Goal: Register for event/course

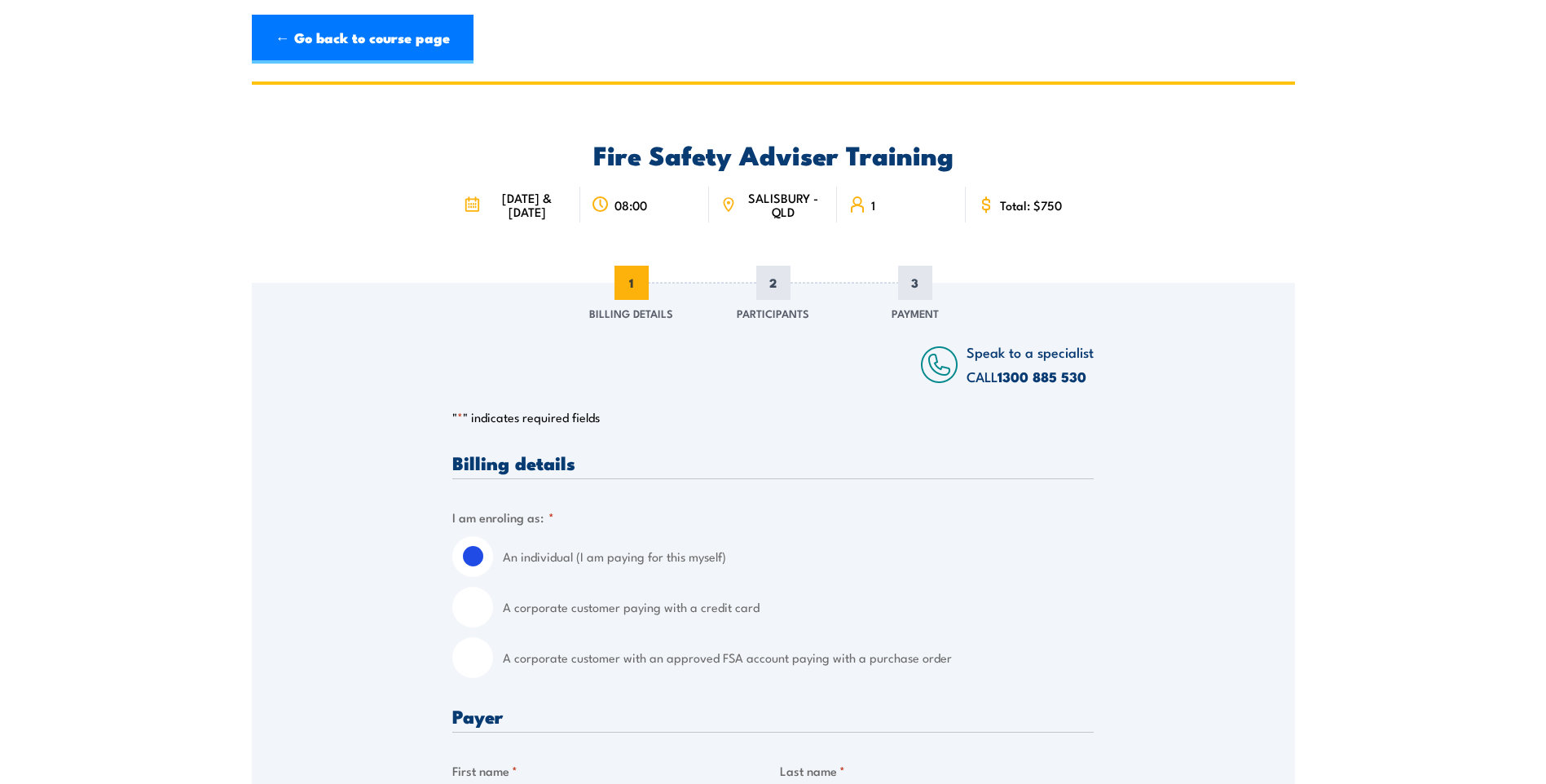
drag, startPoint x: 508, startPoint y: 192, endPoint x: 546, endPoint y: 222, distance: 48.4
click at [546, 218] on span "[DATE] & [DATE]" at bounding box center [527, 204] width 84 height 28
drag, startPoint x: 546, startPoint y: 222, endPoint x: 529, endPoint y: 239, distance: 24.0
click at [529, 236] on div "[DATE] & [DATE] 08:00 SALISBURY - QLD 1" at bounding box center [773, 203] width 642 height 66
drag, startPoint x: 507, startPoint y: 196, endPoint x: 542, endPoint y: 220, distance: 42.4
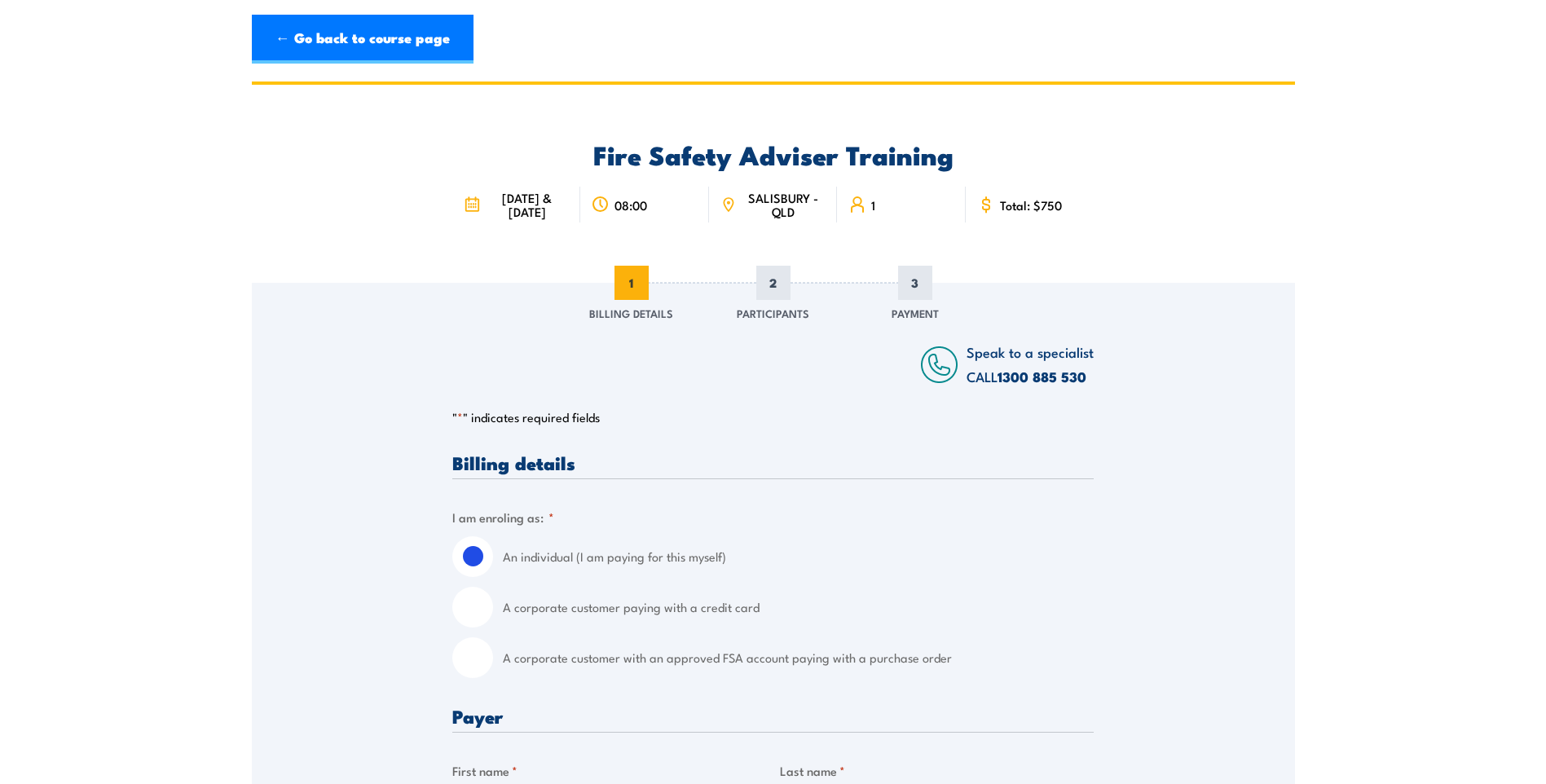
click at [542, 218] on span "[DATE] & [DATE]" at bounding box center [527, 204] width 84 height 28
drag, startPoint x: 542, startPoint y: 220, endPoint x: 513, endPoint y: 241, distance: 35.8
click at [513, 236] on div "[DATE] & [DATE] 08:00 SALISBURY - QLD 1" at bounding box center [773, 203] width 642 height 66
drag, startPoint x: 506, startPoint y: 199, endPoint x: 541, endPoint y: 225, distance: 43.6
click at [541, 218] on span "[DATE] & [DATE]" at bounding box center [527, 204] width 84 height 28
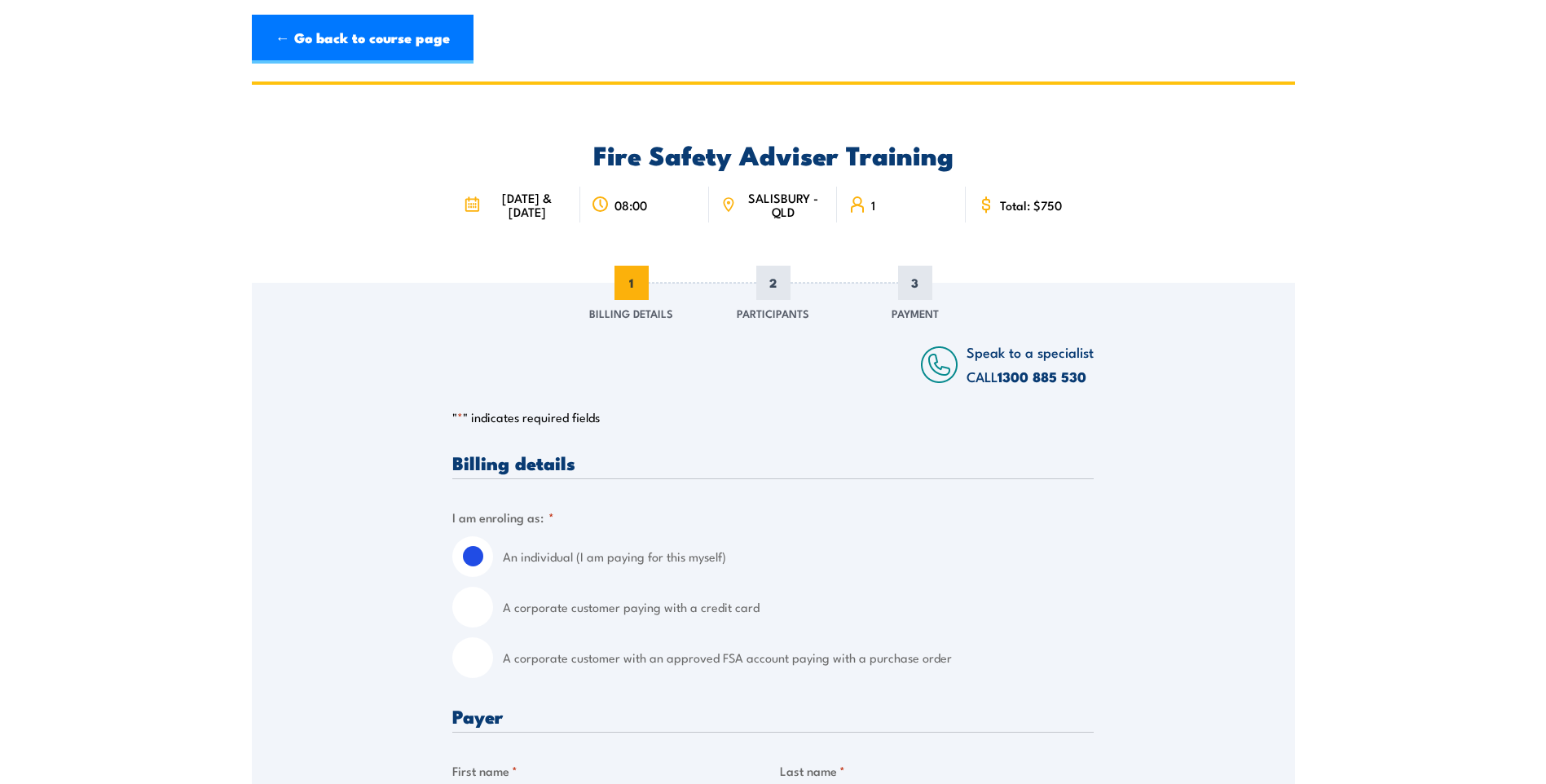
drag, startPoint x: 541, startPoint y: 225, endPoint x: 514, endPoint y: 261, distance: 45.0
click at [514, 261] on div "Fire Safety Adviser Training [DATE] & [DATE] 08:00 SALISBURY - QLD 1" at bounding box center [773, 183] width 642 height 198
drag, startPoint x: 506, startPoint y: 192, endPoint x: 545, endPoint y: 225, distance: 51.1
click at [545, 218] on span "[DATE] & [DATE]" at bounding box center [527, 204] width 84 height 28
drag, startPoint x: 545, startPoint y: 225, endPoint x: 535, endPoint y: 249, distance: 26.0
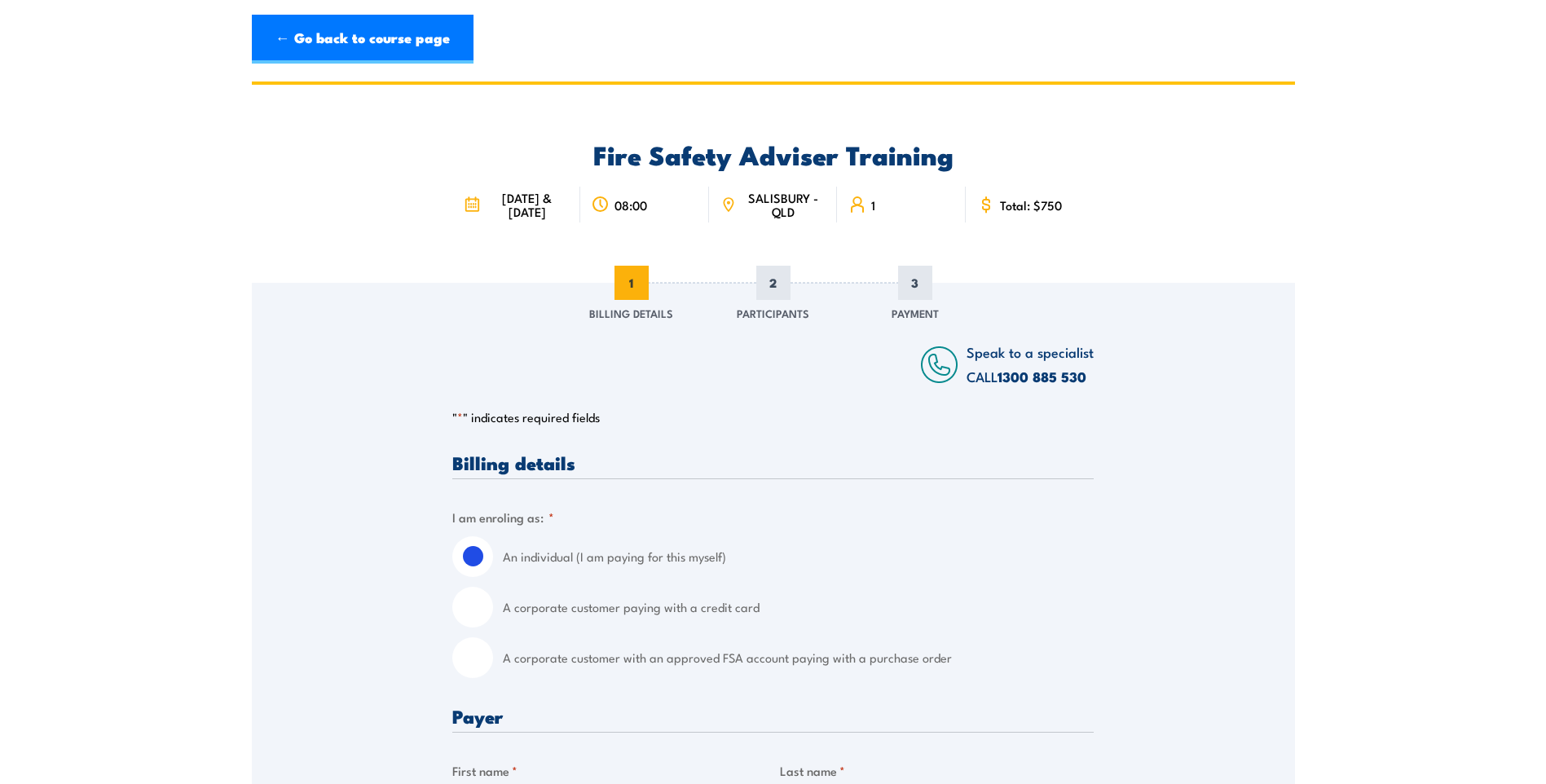
click at [535, 236] on div "[DATE] & [DATE] 08:00 SALISBURY - QLD 1" at bounding box center [773, 203] width 642 height 66
click at [504, 195] on span "[DATE] & [DATE]" at bounding box center [527, 204] width 84 height 28
drag, startPoint x: 507, startPoint y: 196, endPoint x: 542, endPoint y: 232, distance: 50.2
click at [542, 218] on span "[DATE] & [DATE]" at bounding box center [527, 204] width 84 height 28
drag, startPoint x: 542, startPoint y: 232, endPoint x: 530, endPoint y: 269, distance: 38.9
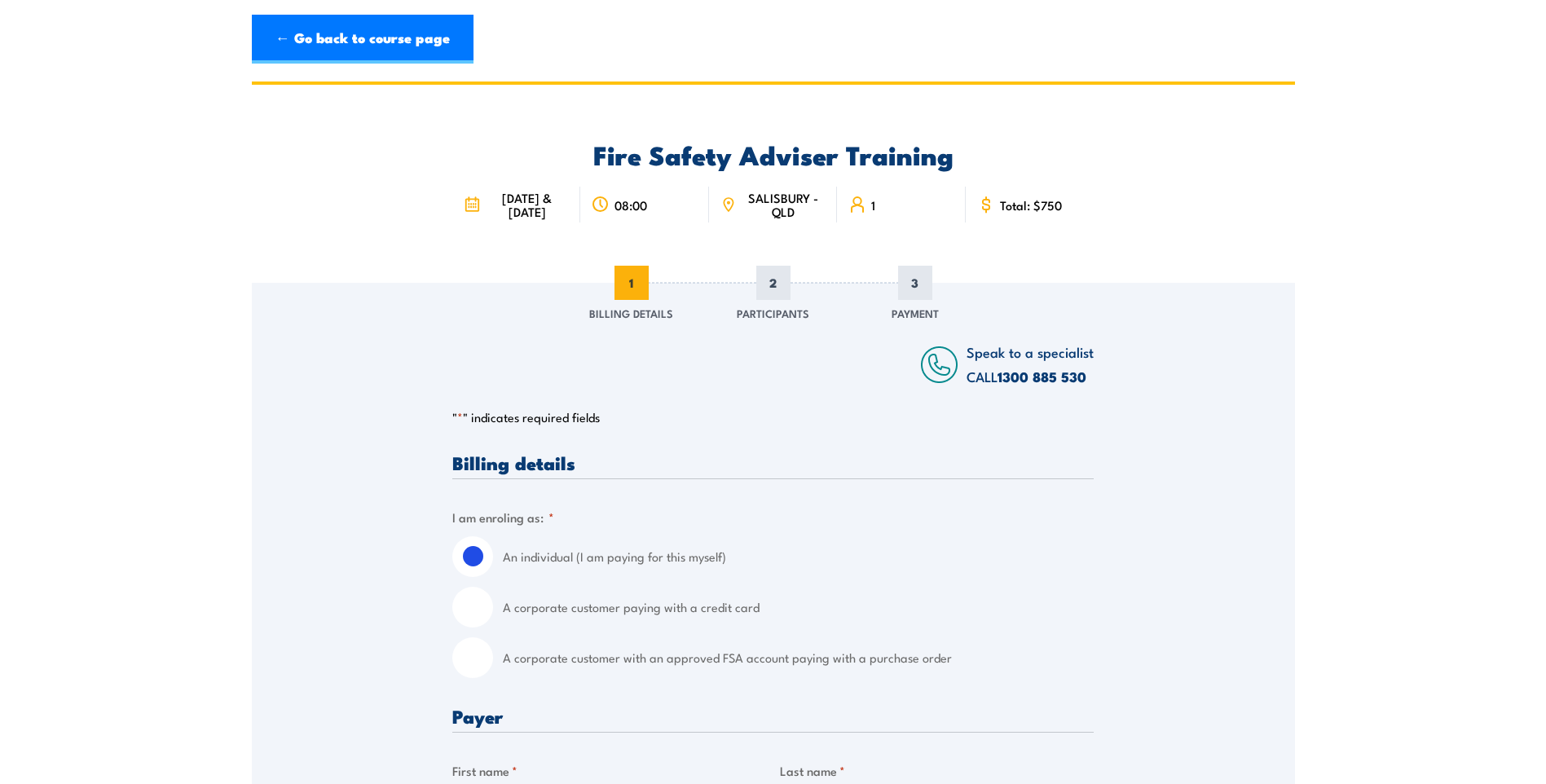
click at [530, 269] on div "Fire Safety Adviser Training [DATE] & [DATE] 08:00 SALISBURY - QLD 1" at bounding box center [773, 183] width 642 height 198
drag, startPoint x: 453, startPoint y: 432, endPoint x: 628, endPoint y: 428, distance: 175.0
click at [628, 425] on p "" * " indicates required fields" at bounding box center [773, 417] width 642 height 16
drag, startPoint x: 628, startPoint y: 428, endPoint x: 607, endPoint y: 423, distance: 21.6
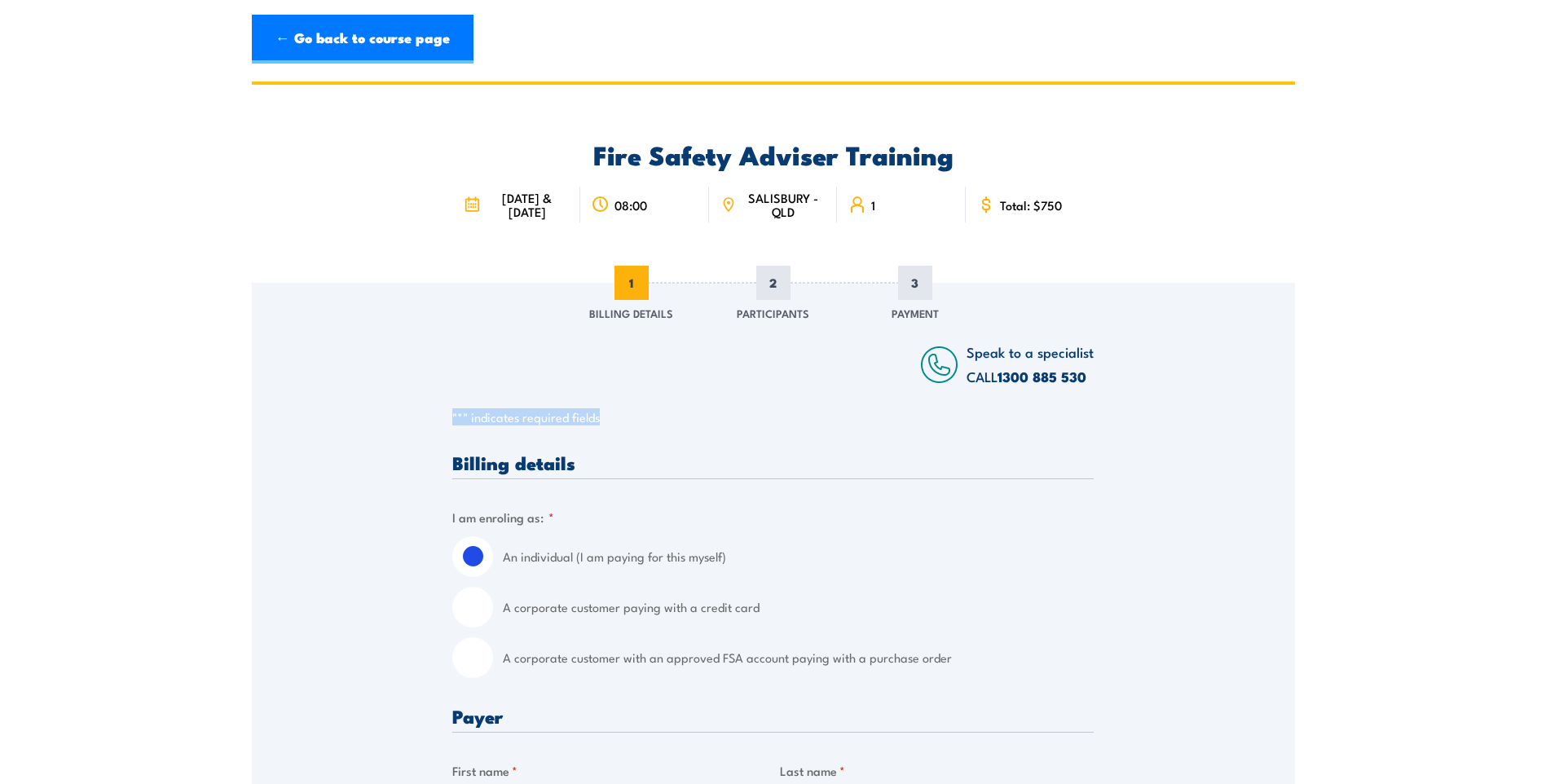
click at [607, 423] on p "" * " indicates required fields" at bounding box center [773, 417] width 642 height 16
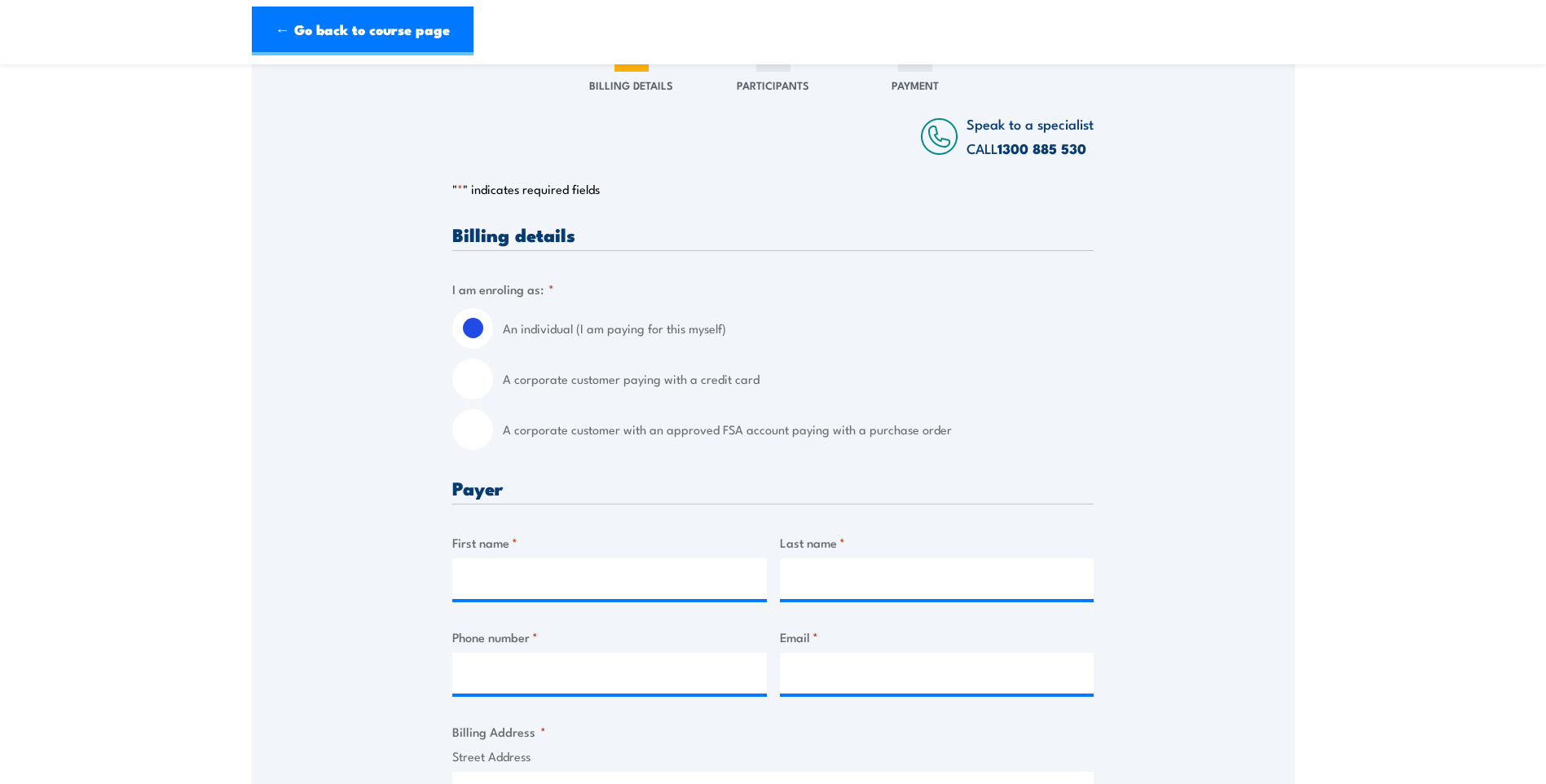
scroll to position [244, 0]
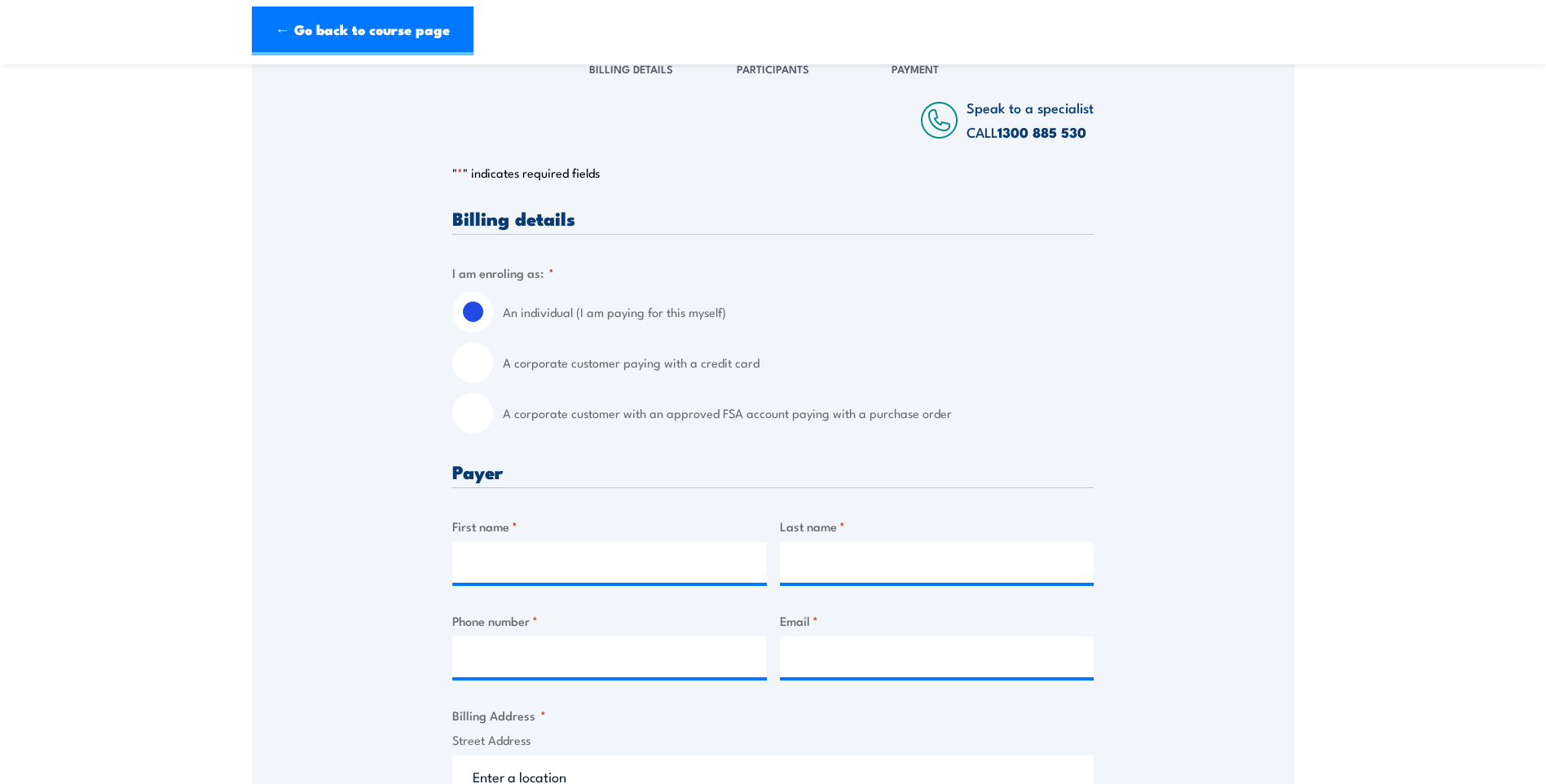
click at [474, 433] on input "A corporate customer with an approved FSA account paying with a purchase order" at bounding box center [473, 413] width 41 height 41
radio input "true"
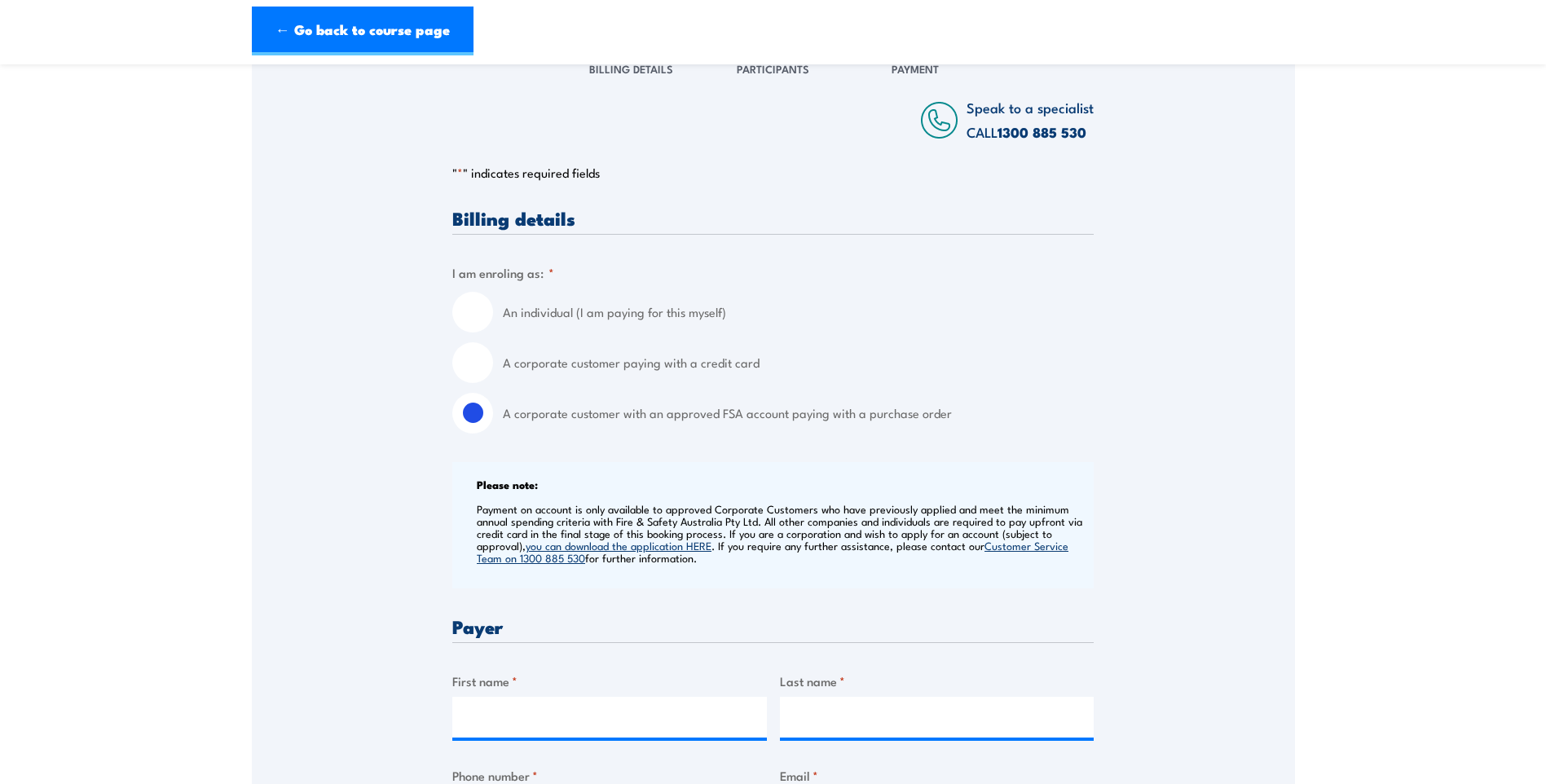
click at [503, 422] on label "A corporate customer with an approved FSA account paying with a purchase order" at bounding box center [799, 413] width 591 height 41
click at [493, 422] on input "A corporate customer with an approved FSA account paying with a purchase order" at bounding box center [473, 413] width 41 height 41
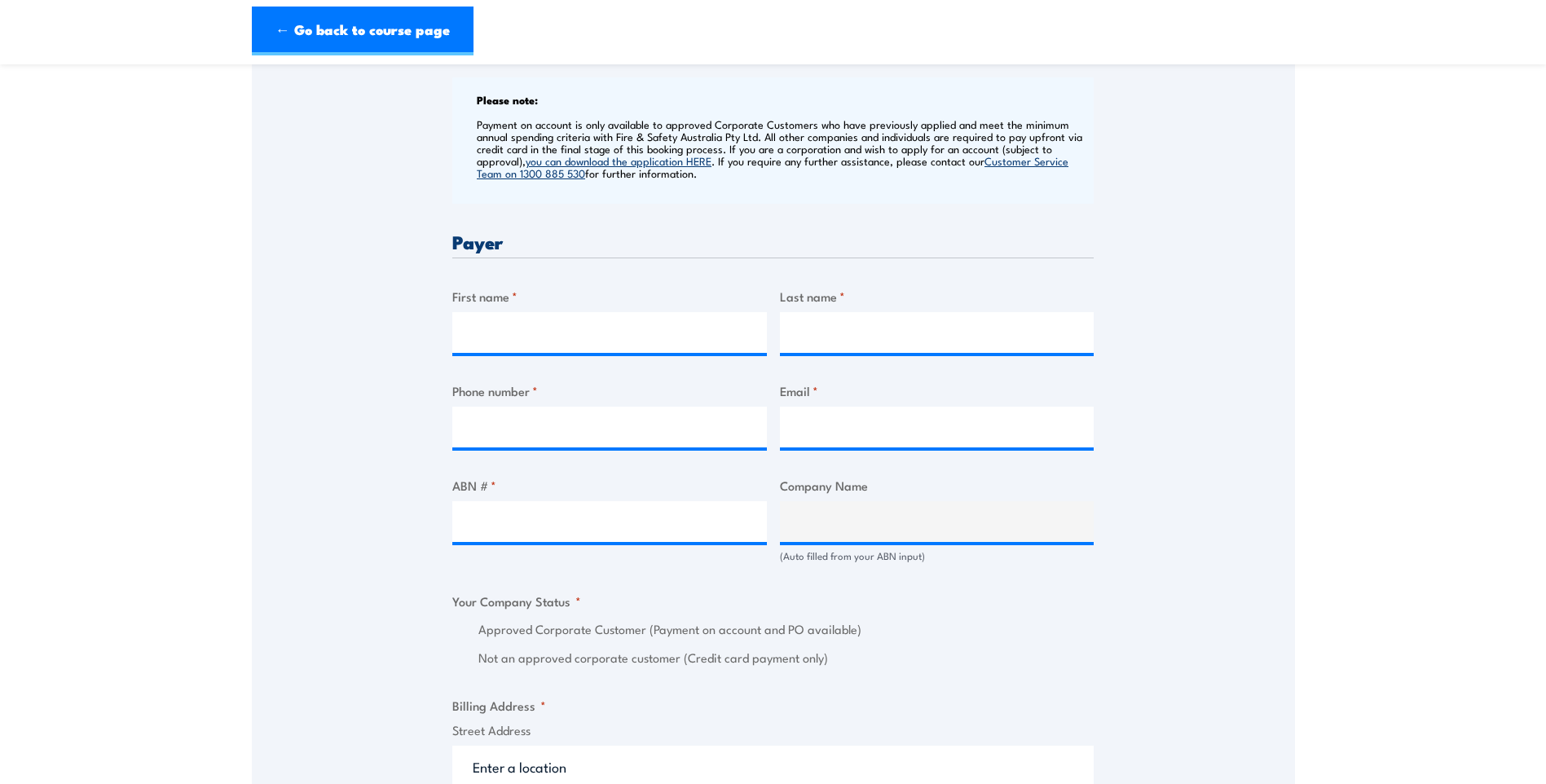
scroll to position [489, 0]
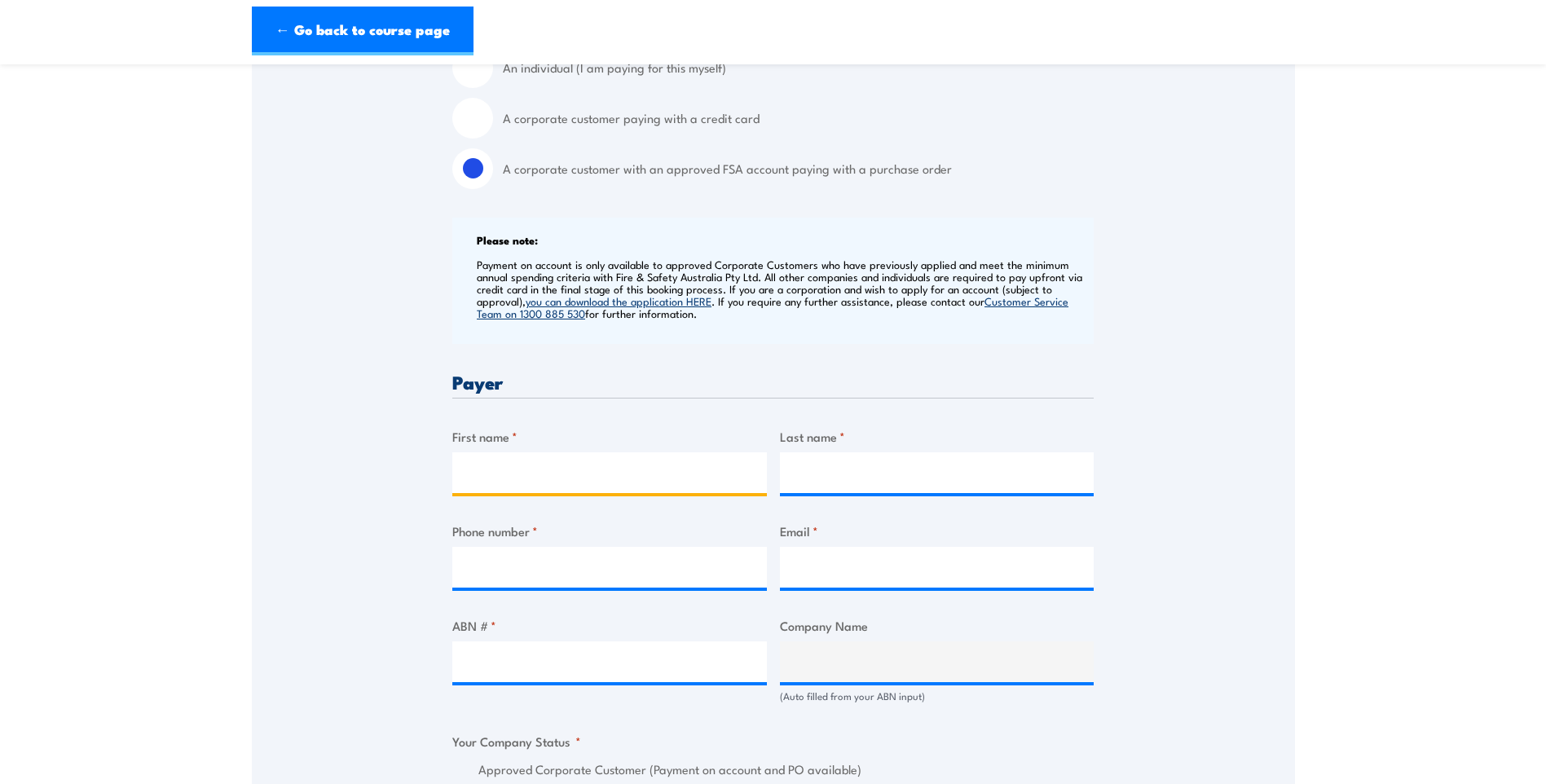
click at [484, 487] on input "First name *" at bounding box center [609, 473] width 314 height 41
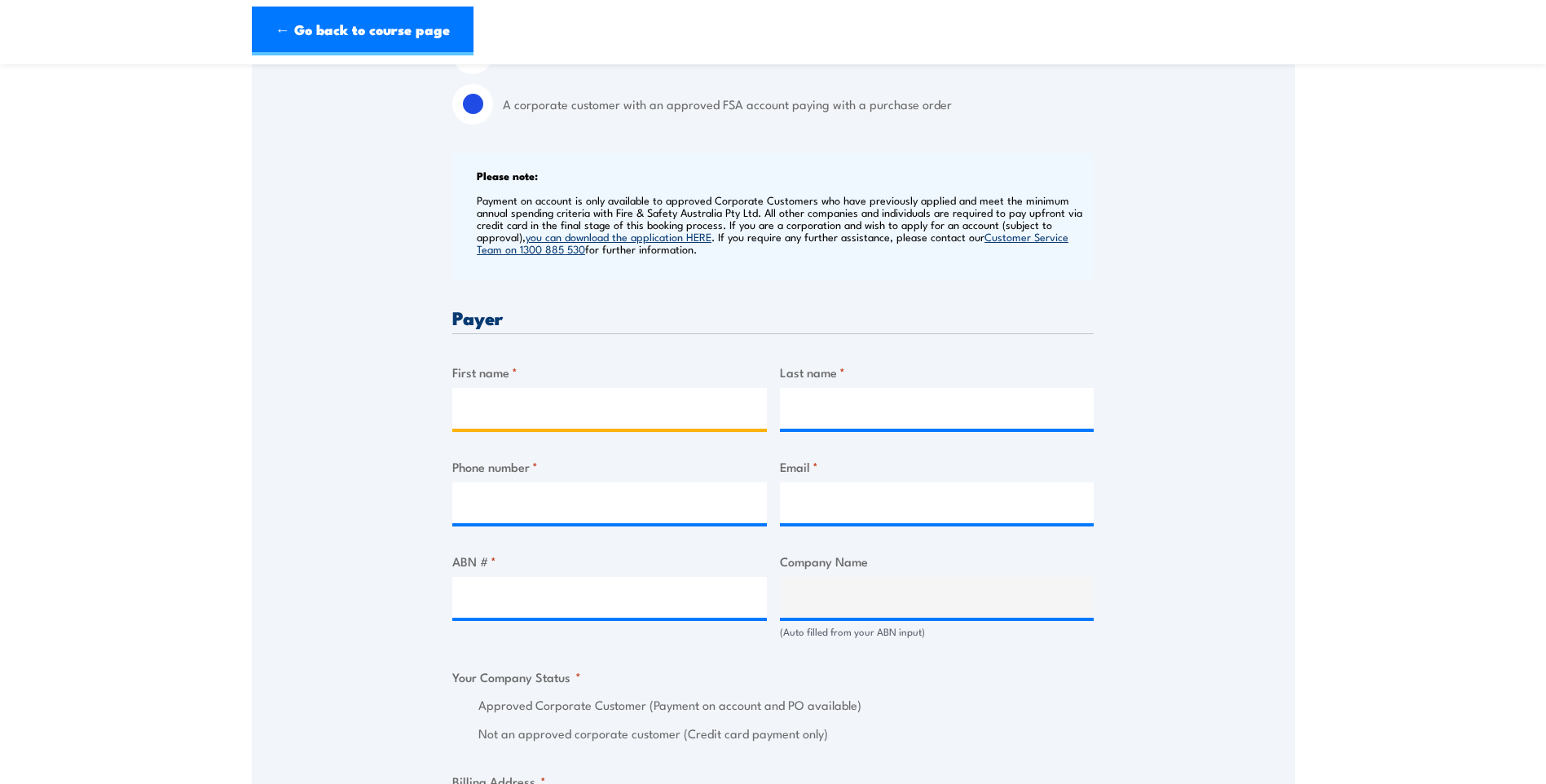
scroll to position [652, 0]
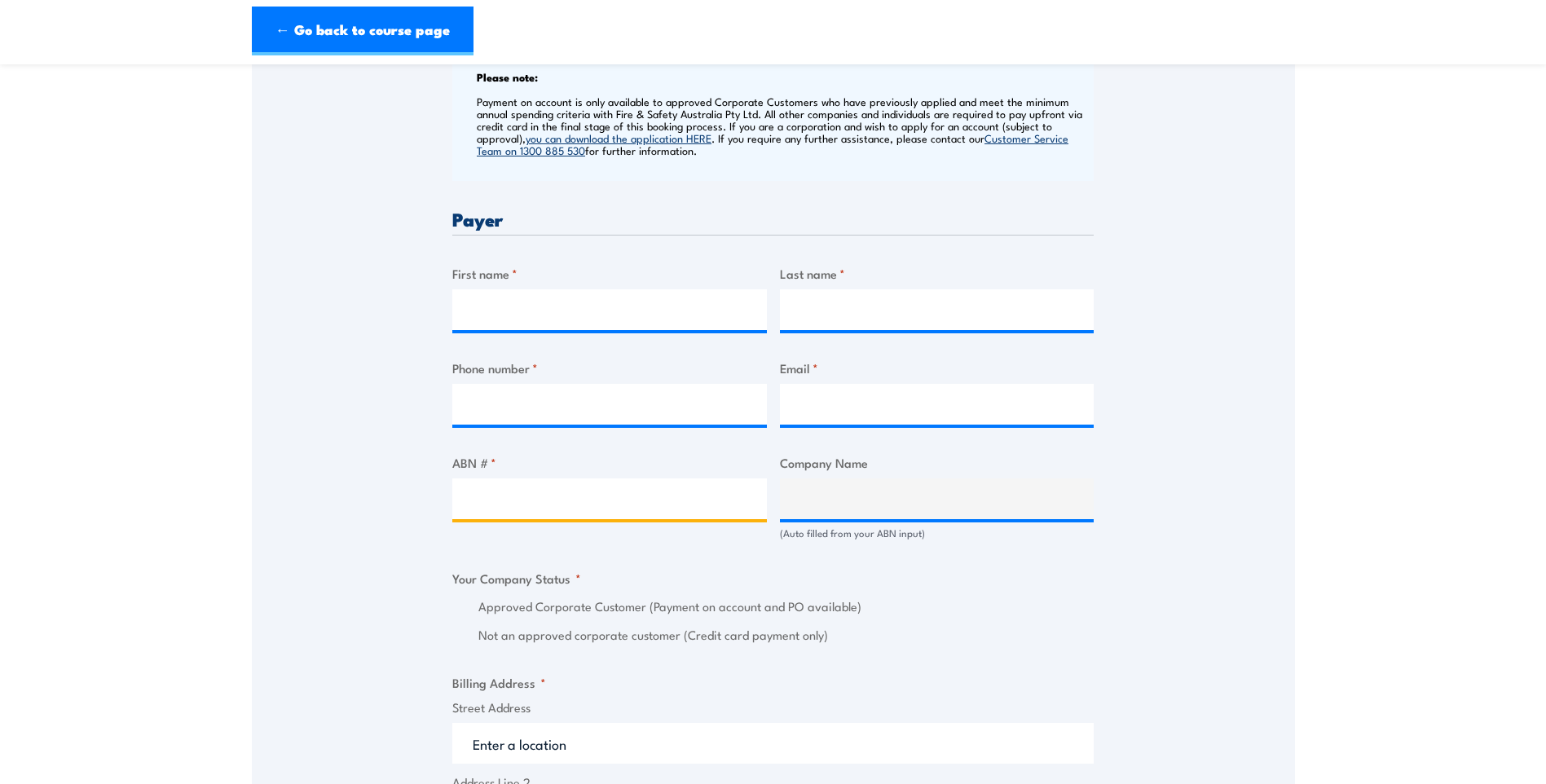
click at [525, 507] on input "ABN # *" at bounding box center [609, 499] width 314 height 41
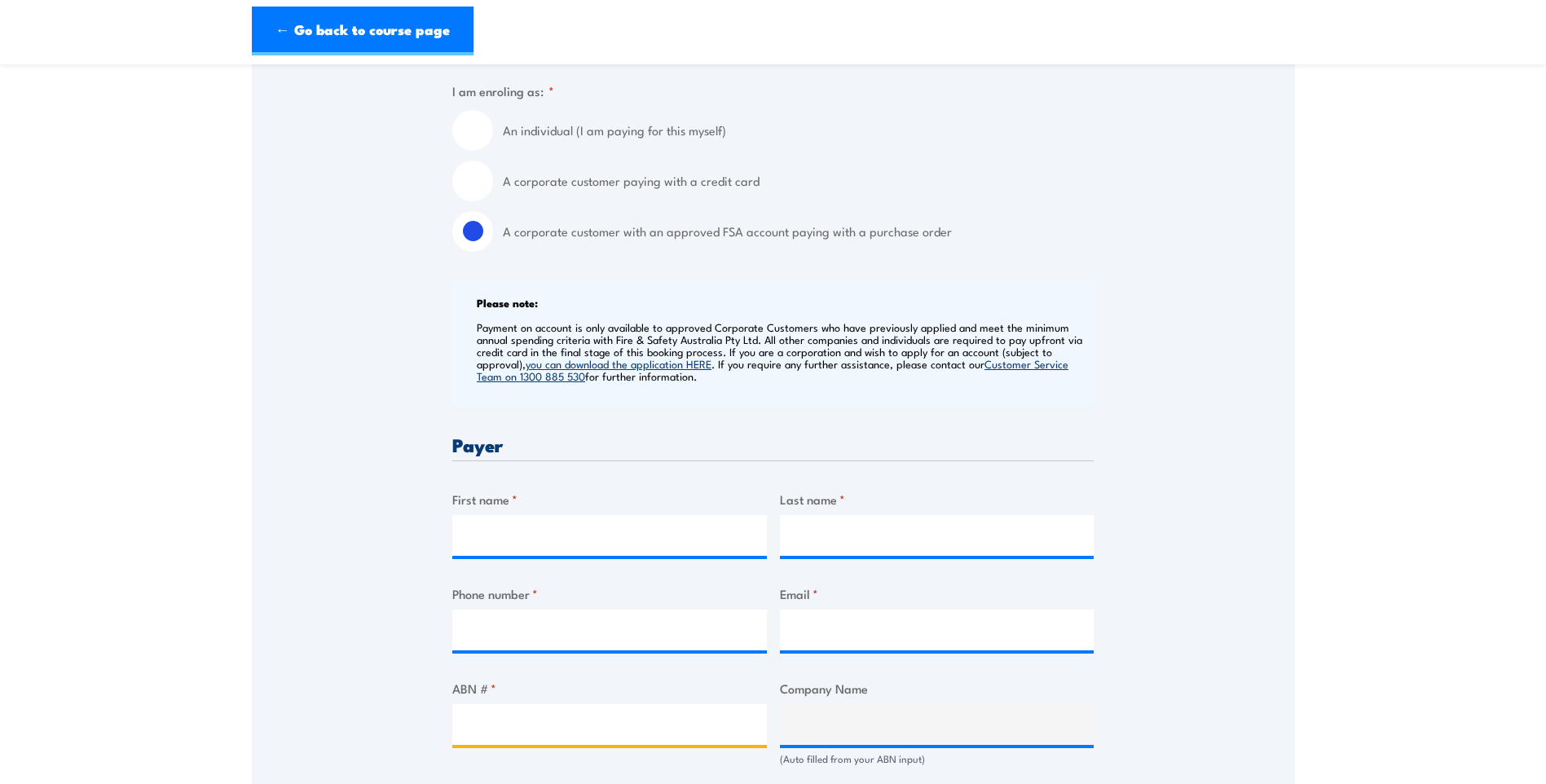
scroll to position [407, 0]
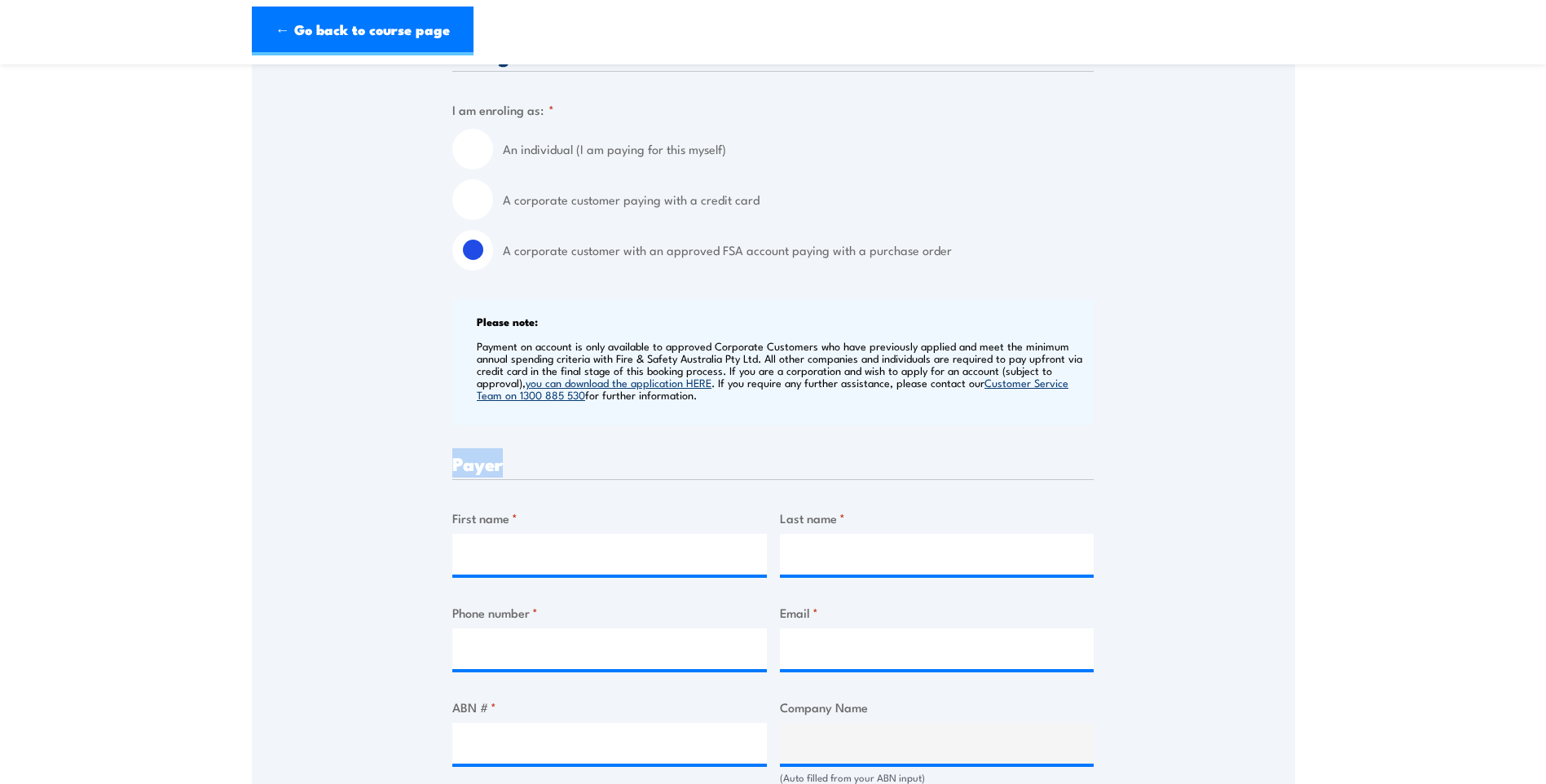
drag, startPoint x: 452, startPoint y: 474, endPoint x: 506, endPoint y: 474, distance: 54.0
click at [506, 473] on h3 "Payer" at bounding box center [773, 463] width 642 height 19
drag, startPoint x: 506, startPoint y: 474, endPoint x: 466, endPoint y: 481, distance: 40.6
click at [467, 473] on h3 "Payer" at bounding box center [773, 463] width 642 height 19
drag, startPoint x: 457, startPoint y: 479, endPoint x: 500, endPoint y: 481, distance: 43.0
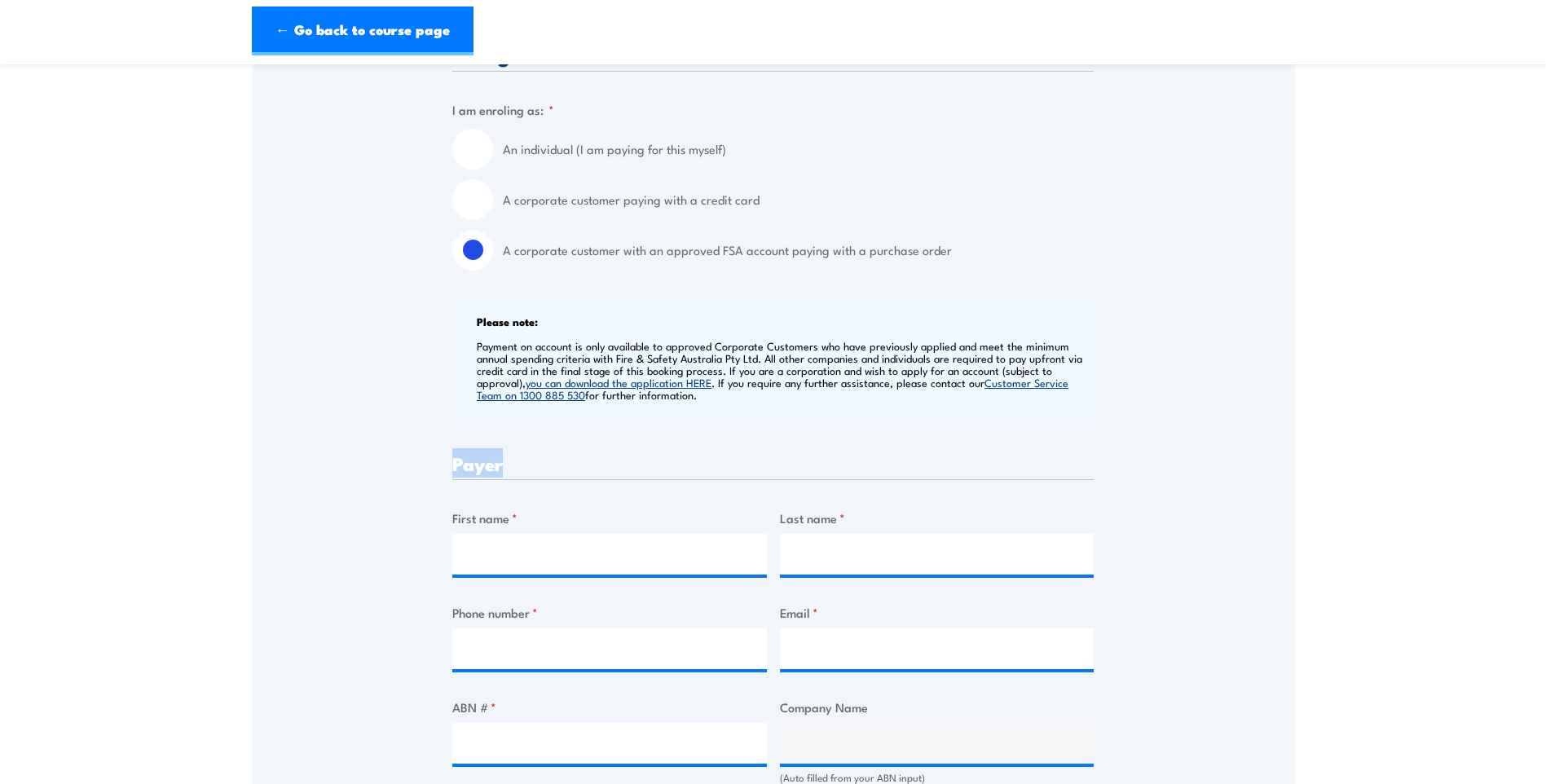
click at [507, 473] on h3 "Payer" at bounding box center [773, 463] width 642 height 19
drag, startPoint x: 500, startPoint y: 481, endPoint x: 459, endPoint y: 475, distance: 41.4
click at [459, 473] on h3 "Payer" at bounding box center [773, 463] width 642 height 19
click at [453, 473] on h3 "Payer" at bounding box center [773, 463] width 642 height 19
drag, startPoint x: 451, startPoint y: 479, endPoint x: 507, endPoint y: 479, distance: 56.0
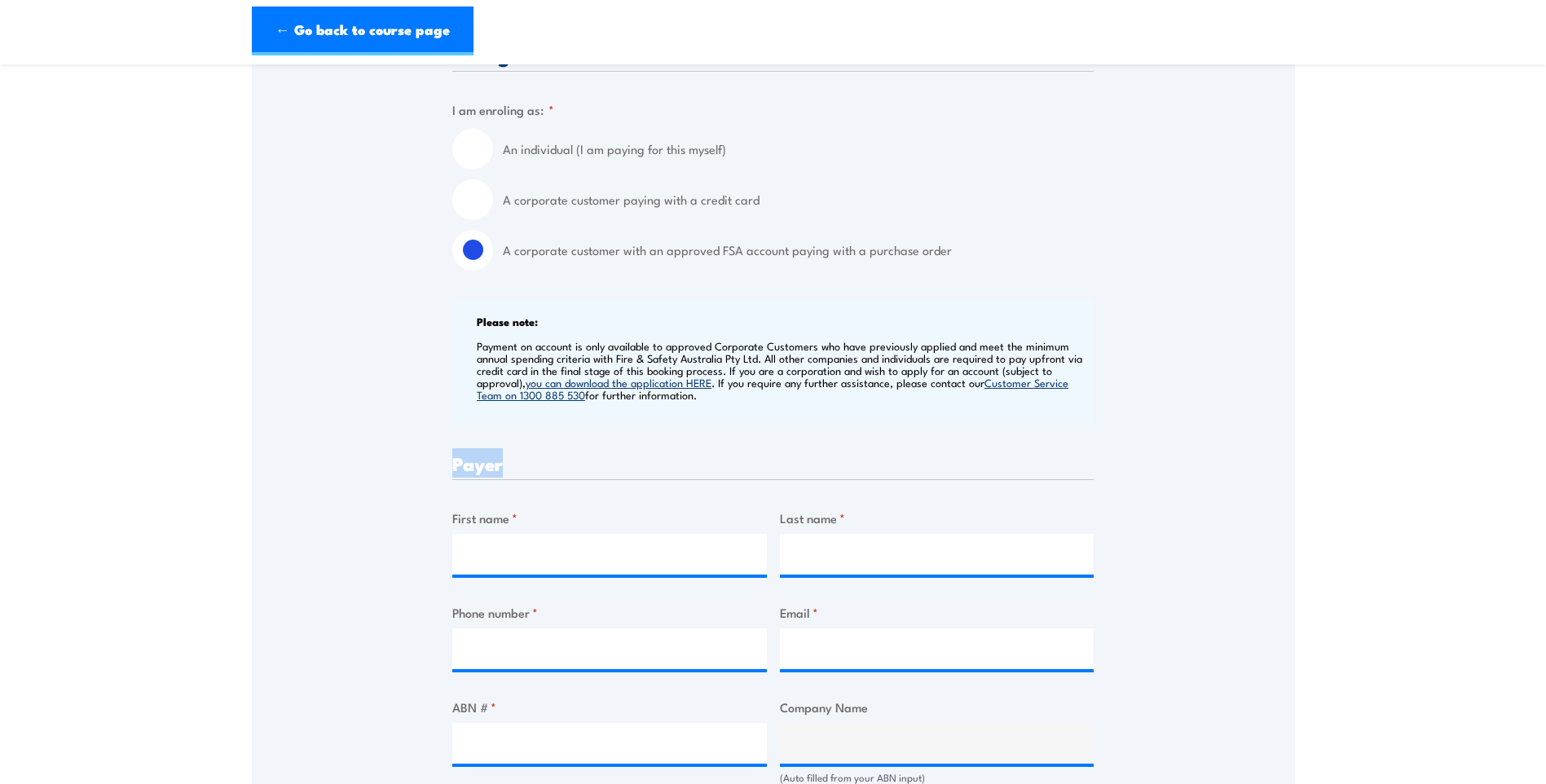
click at [507, 479] on div "Speak to a specialist CALL [PHONE_NUMBER] CALL [PHONE_NUMBER] " * " indicates r…" at bounding box center [773, 796] width 1044 height 1841
drag, startPoint x: 507, startPoint y: 479, endPoint x: 457, endPoint y: 478, distance: 50.0
click at [457, 473] on h3 "Payer" at bounding box center [773, 463] width 642 height 19
drag, startPoint x: 454, startPoint y: 479, endPoint x: 536, endPoint y: 481, distance: 82.0
click at [536, 473] on h3 "Payer" at bounding box center [773, 463] width 642 height 19
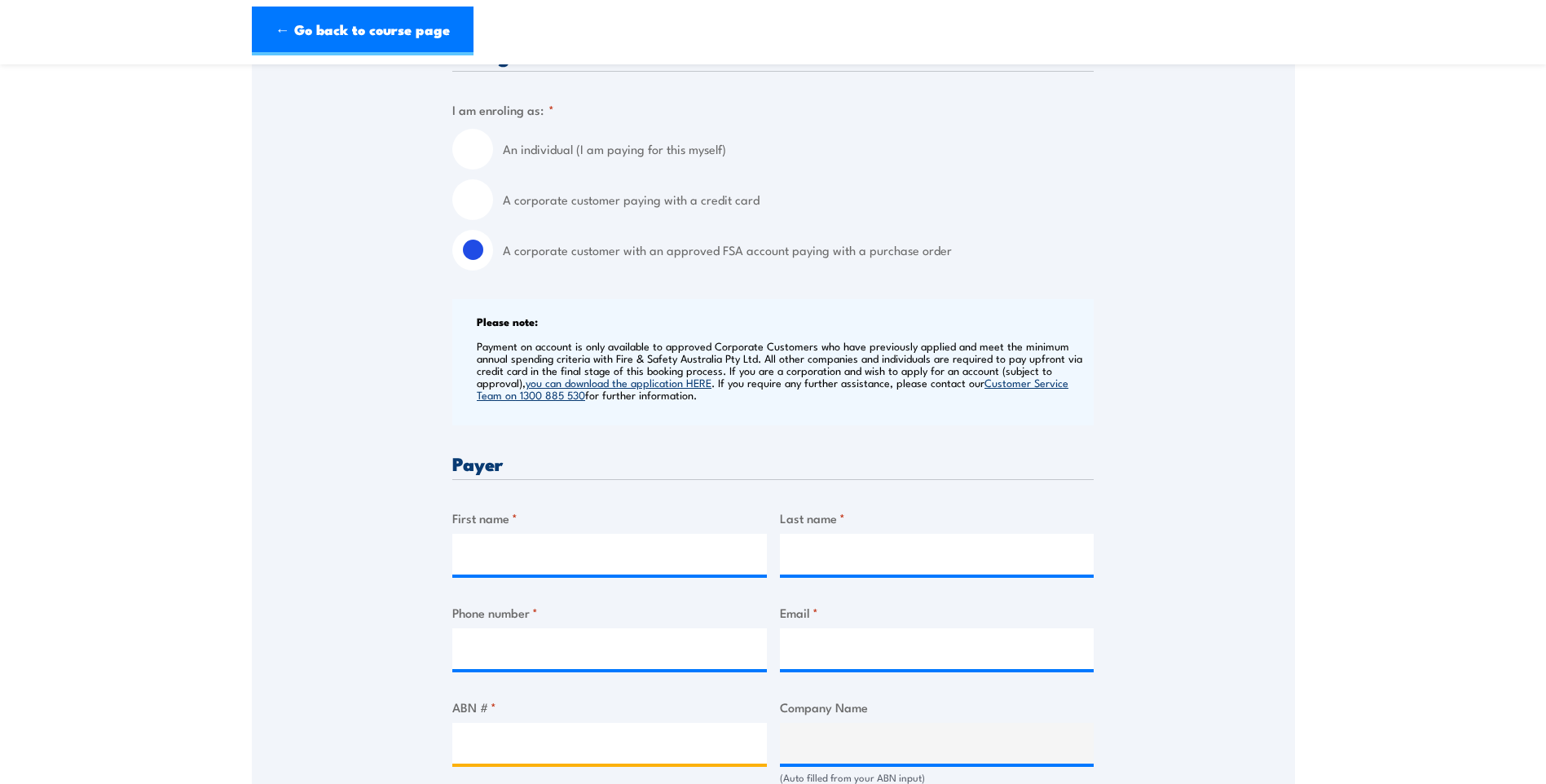
click at [588, 756] on input "ABN # *" at bounding box center [609, 744] width 314 height 41
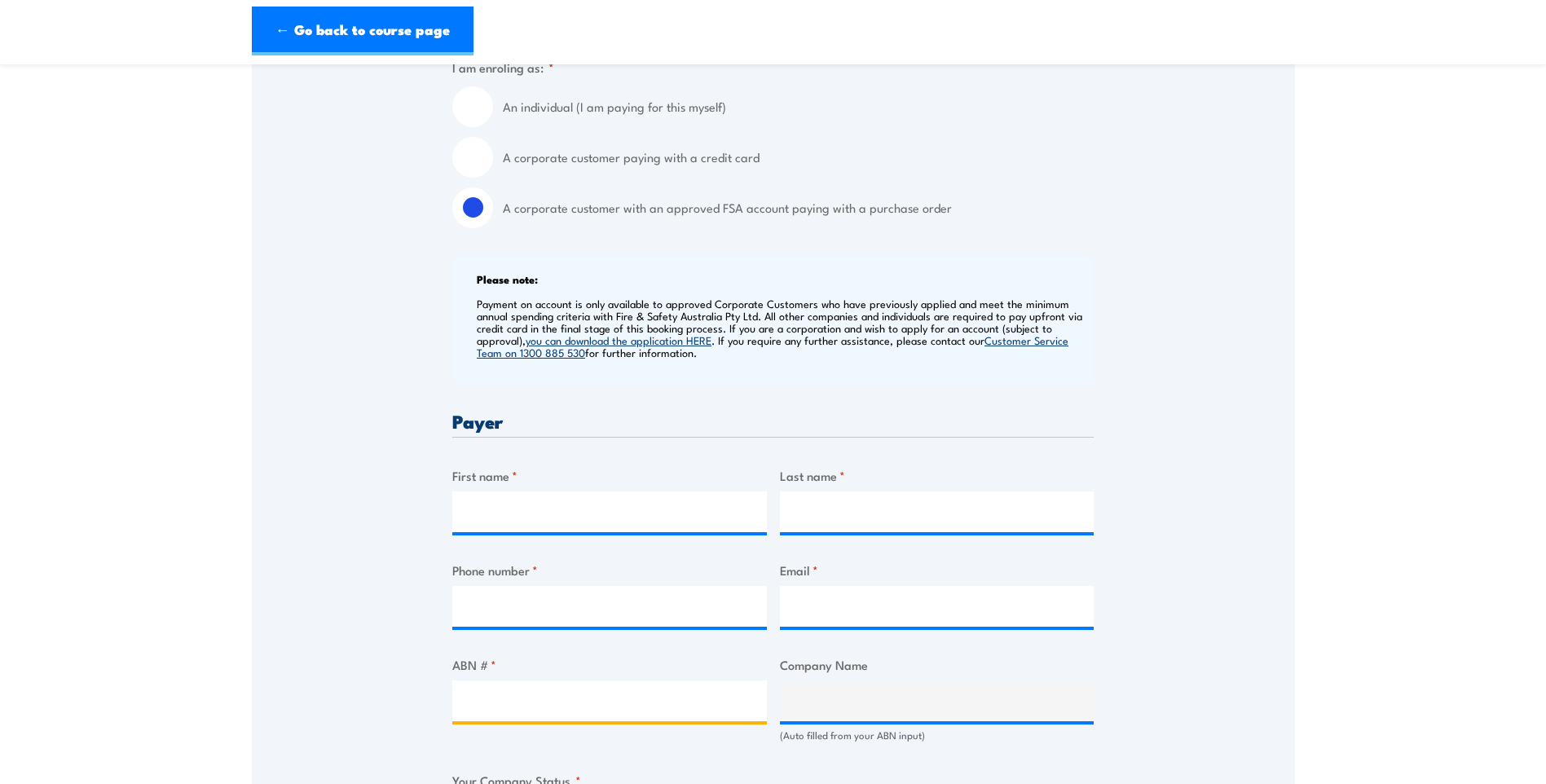
scroll to position [489, 0]
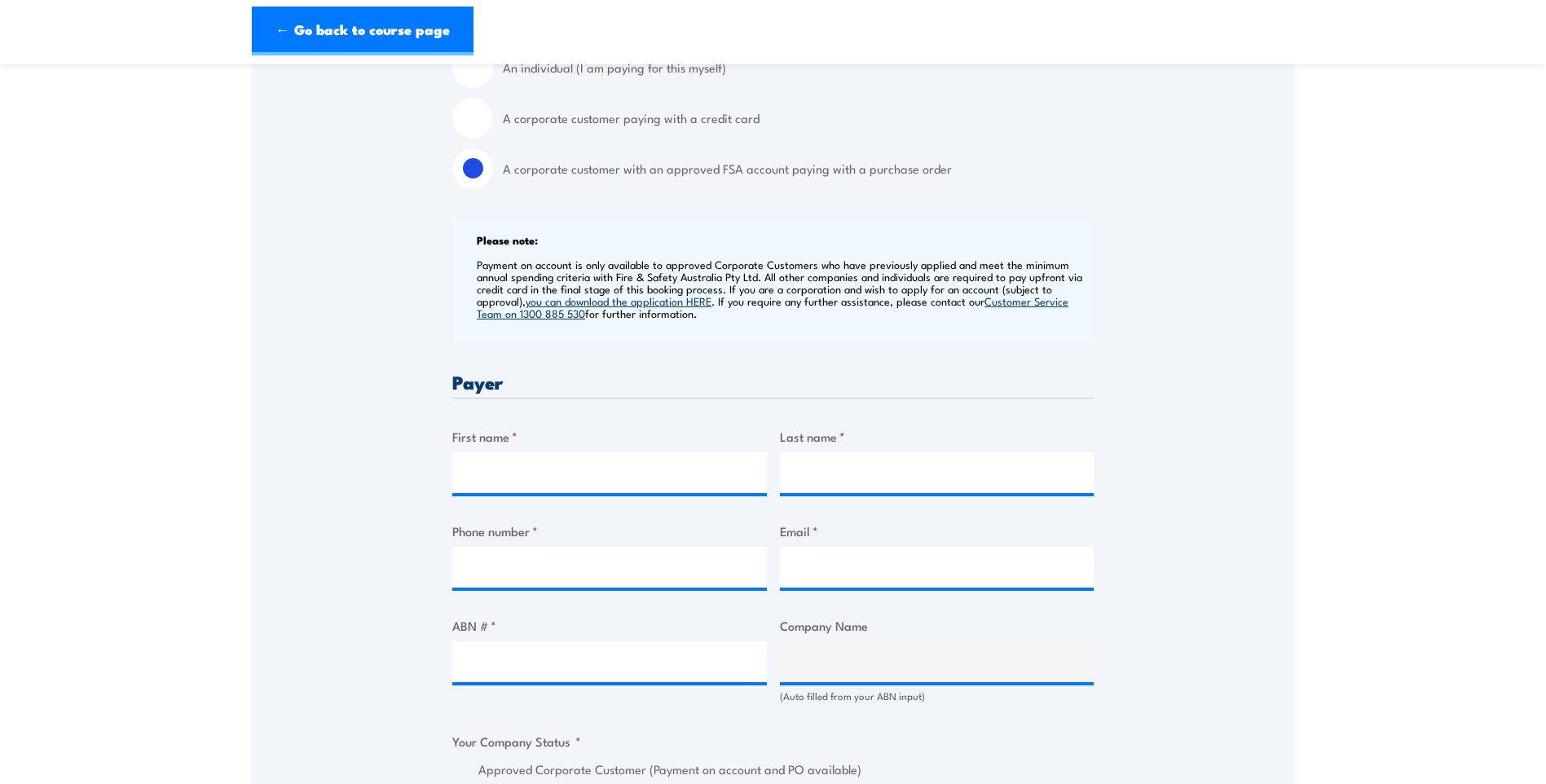
click at [374, 539] on div "Speak to a specialist CALL [PHONE_NUMBER] CALL [PHONE_NUMBER] " * " indicates r…" at bounding box center [773, 714] width 1044 height 1841
click at [556, 680] on input "ABN # *" at bounding box center [609, 662] width 314 height 41
paste input "649 470 584"
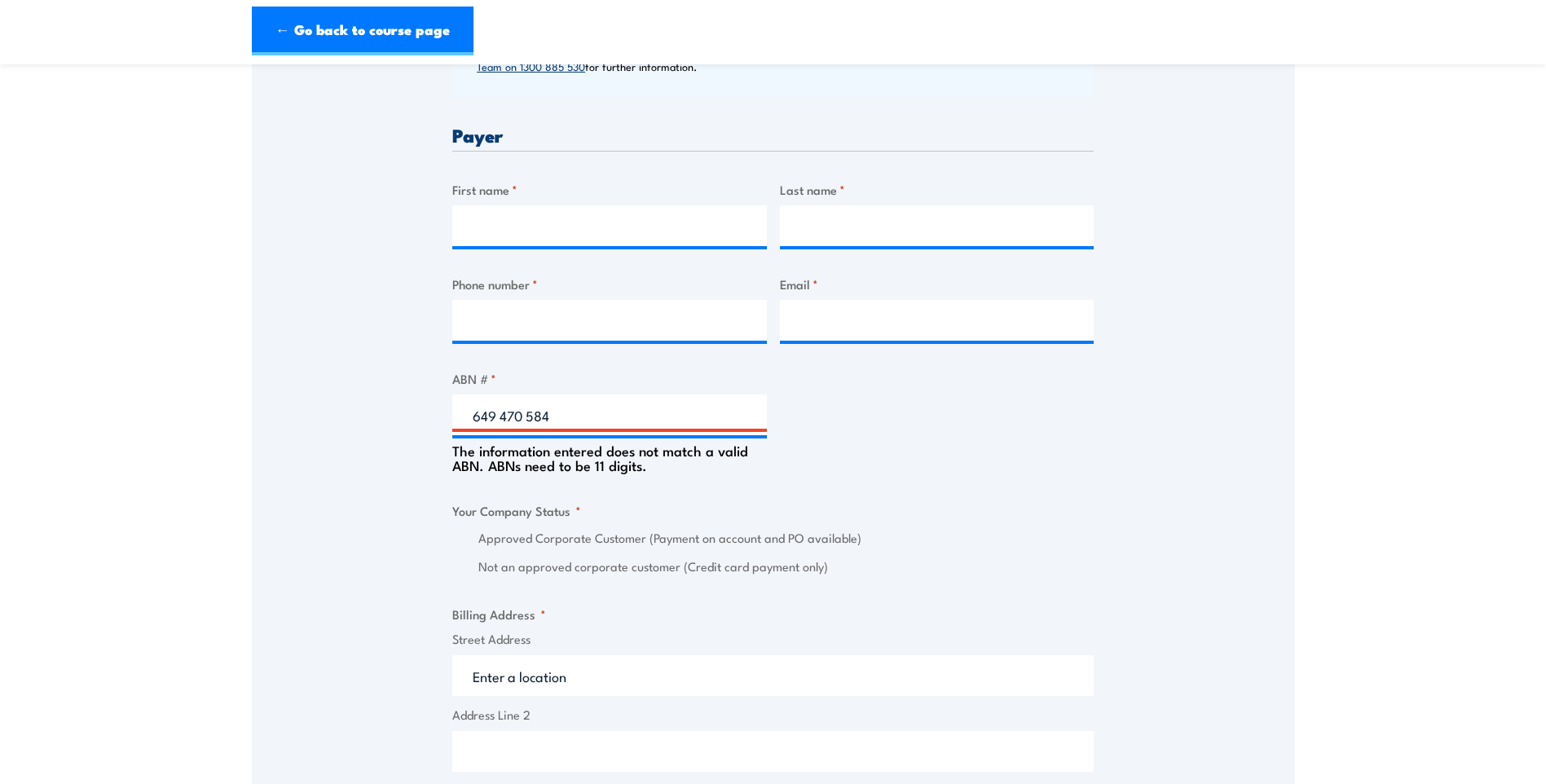
scroll to position [707, 0]
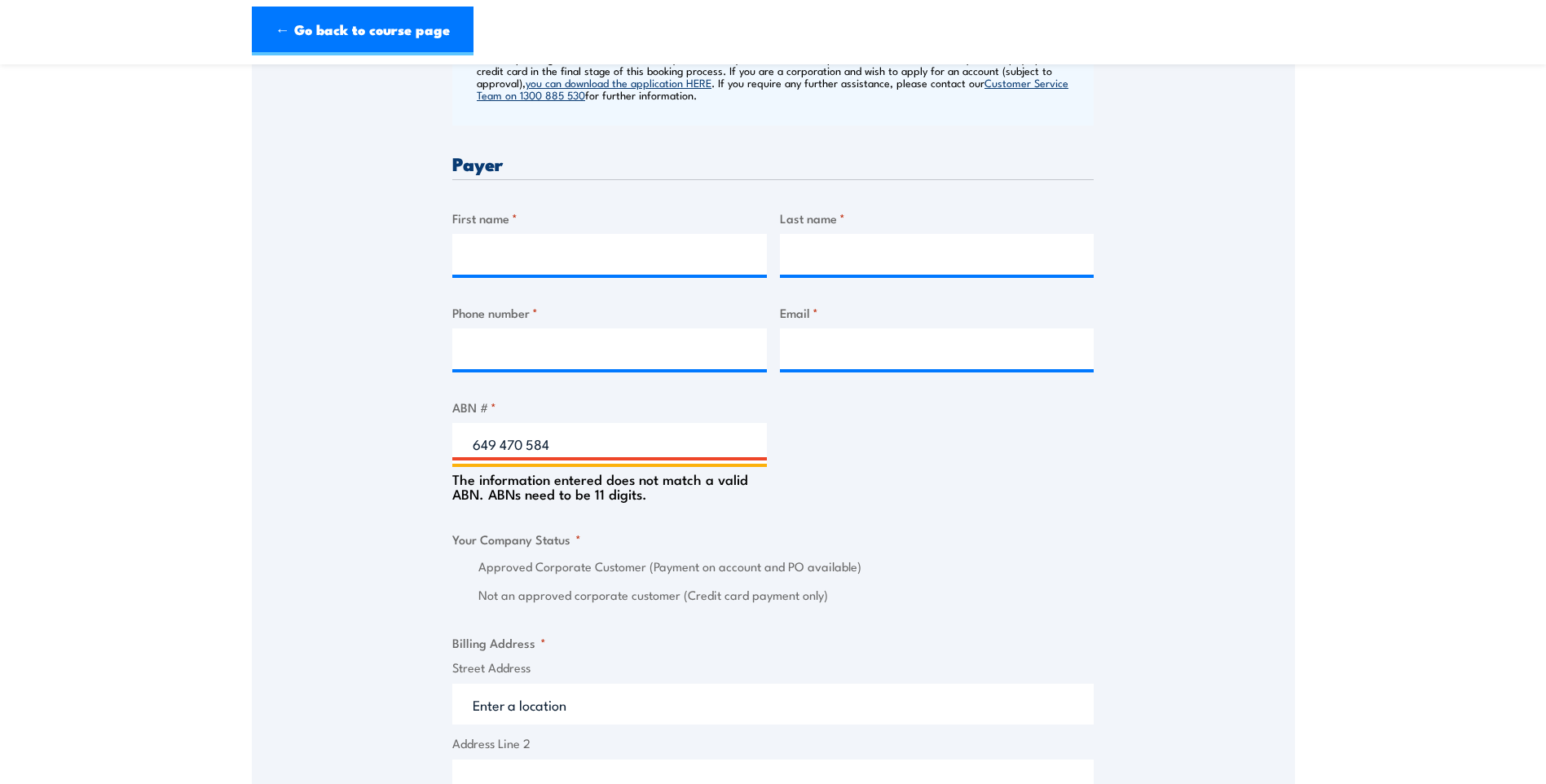
drag, startPoint x: 571, startPoint y: 461, endPoint x: 487, endPoint y: 450, distance: 84.7
click at [446, 438] on div "Speak to a specialist CALL [PHONE_NUMBER] CALL [PHONE_NUMBER] " * " indicates r…" at bounding box center [773, 504] width 1044 height 1856
paste input "53 131 345 910"
type input "53 131 345 910"
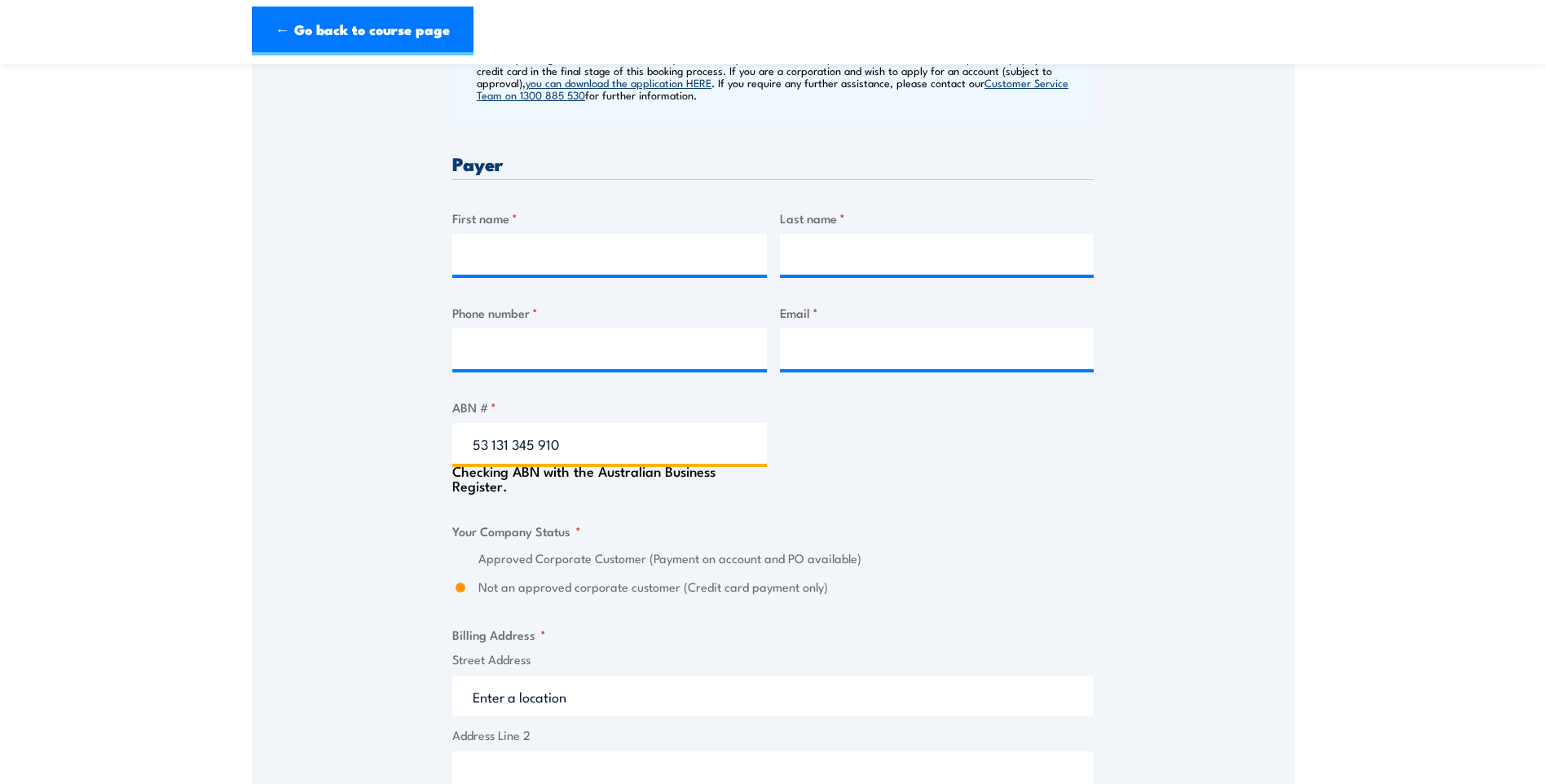
type input "SAFE PLACES COMMUNITY SERVICES LIMITED"
radio input "true"
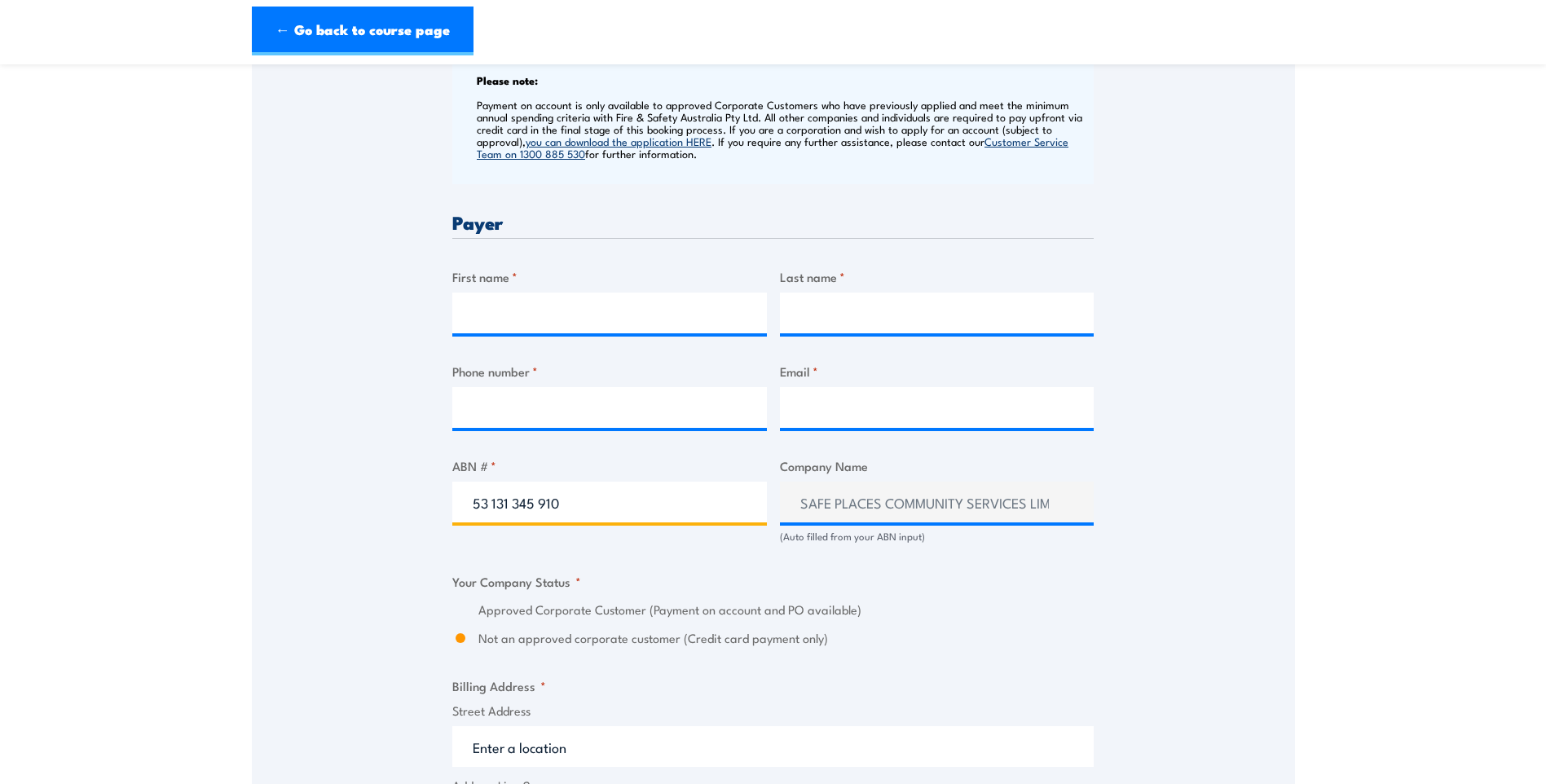
scroll to position [652, 0]
drag, startPoint x: 577, startPoint y: 520, endPoint x: 440, endPoint y: 511, distance: 137.3
click at [440, 511] on div "Speak to a specialist CALL [PHONE_NUMBER] CALL [PHONE_NUMBER] " * " indicates r…" at bounding box center [773, 550] width 1044 height 1841
paste input "43 649 470 584"
type input "43 649 470 584"
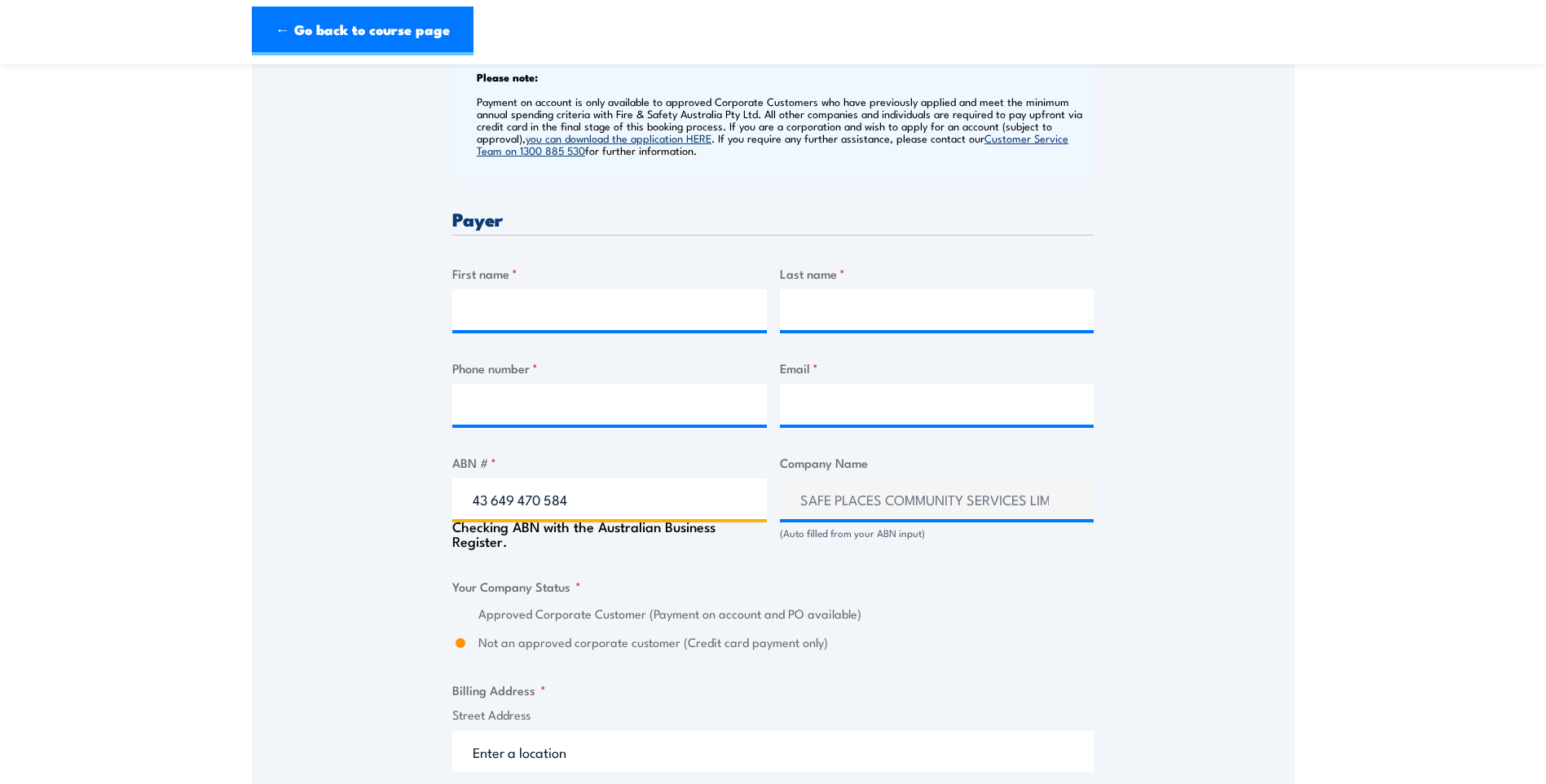
type input "SAFE PLACES AUSTRALIA LIMITED"
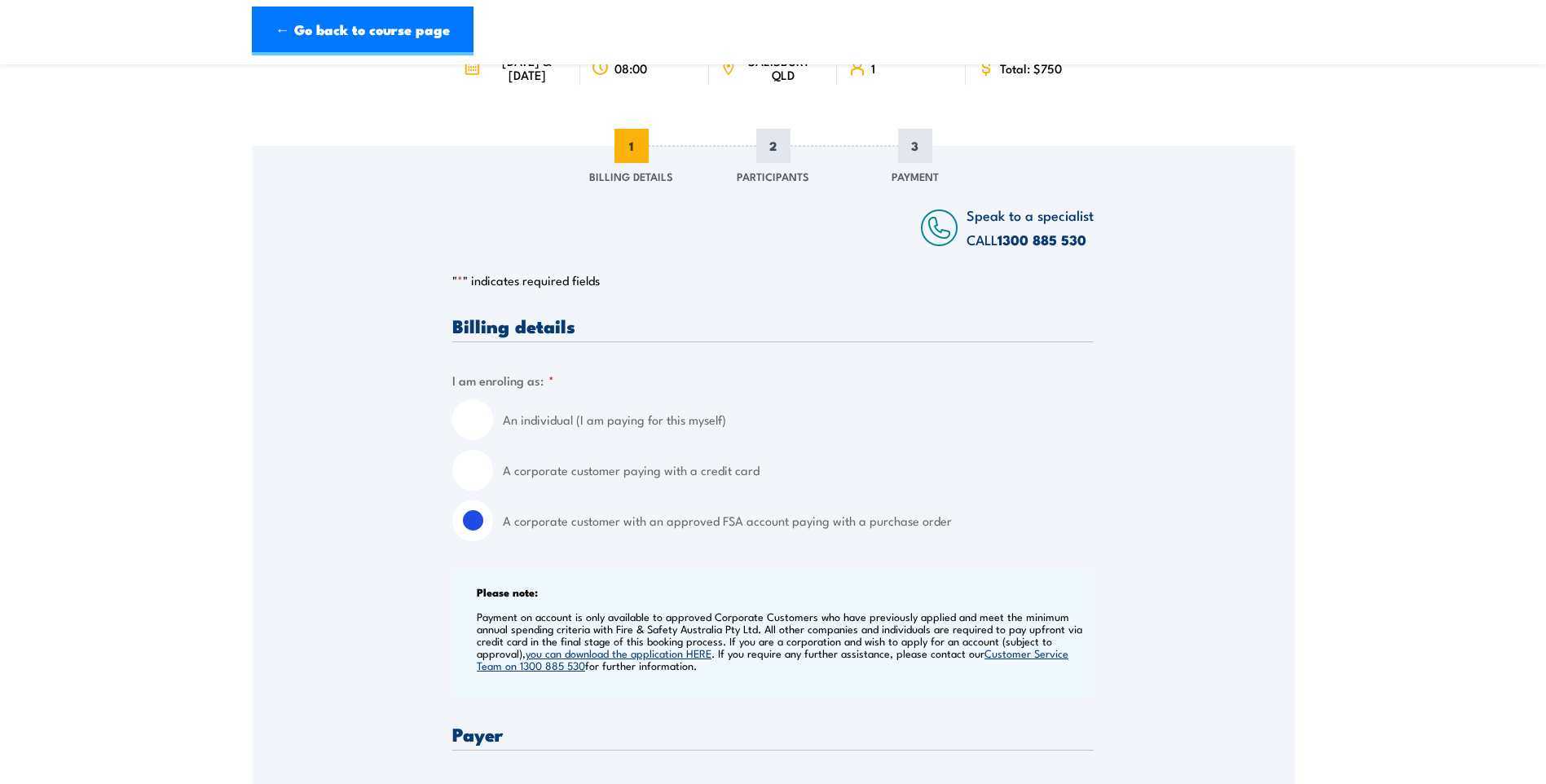
scroll to position [0, 0]
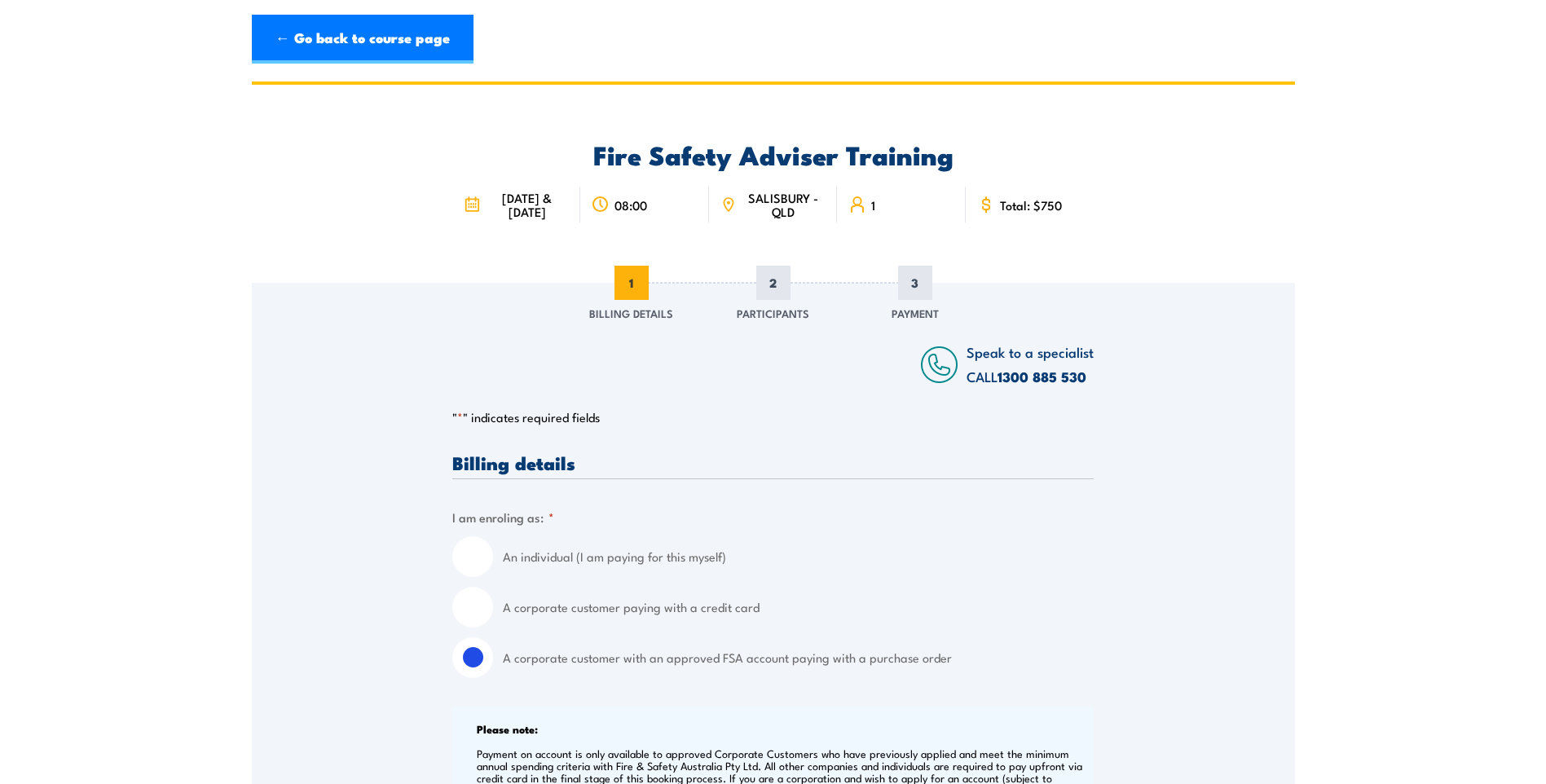
type input "43 649 470 584"
click at [469, 625] on input "A corporate customer paying with a credit card" at bounding box center [473, 608] width 41 height 41
radio input "true"
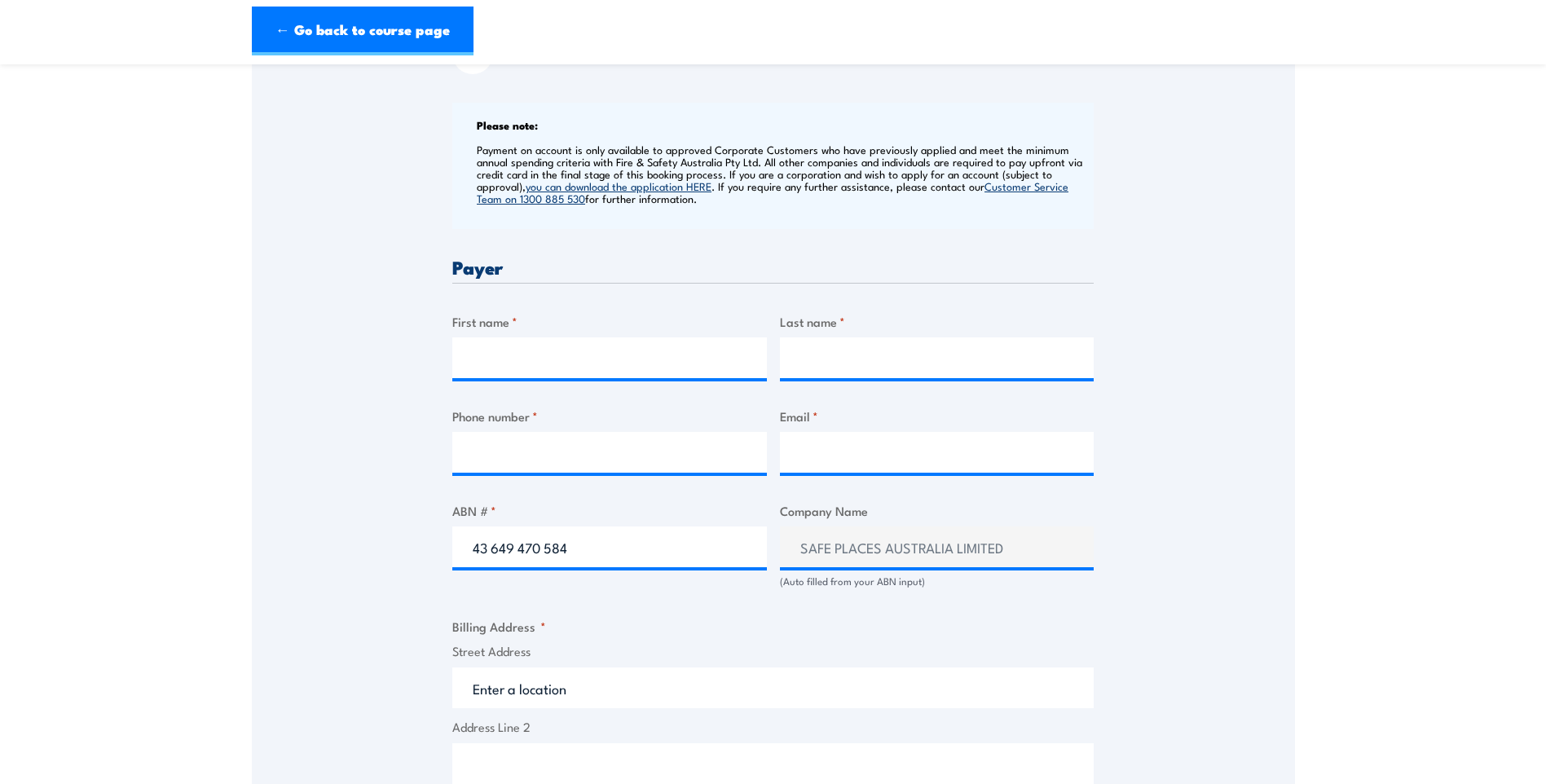
scroll to position [652, 0]
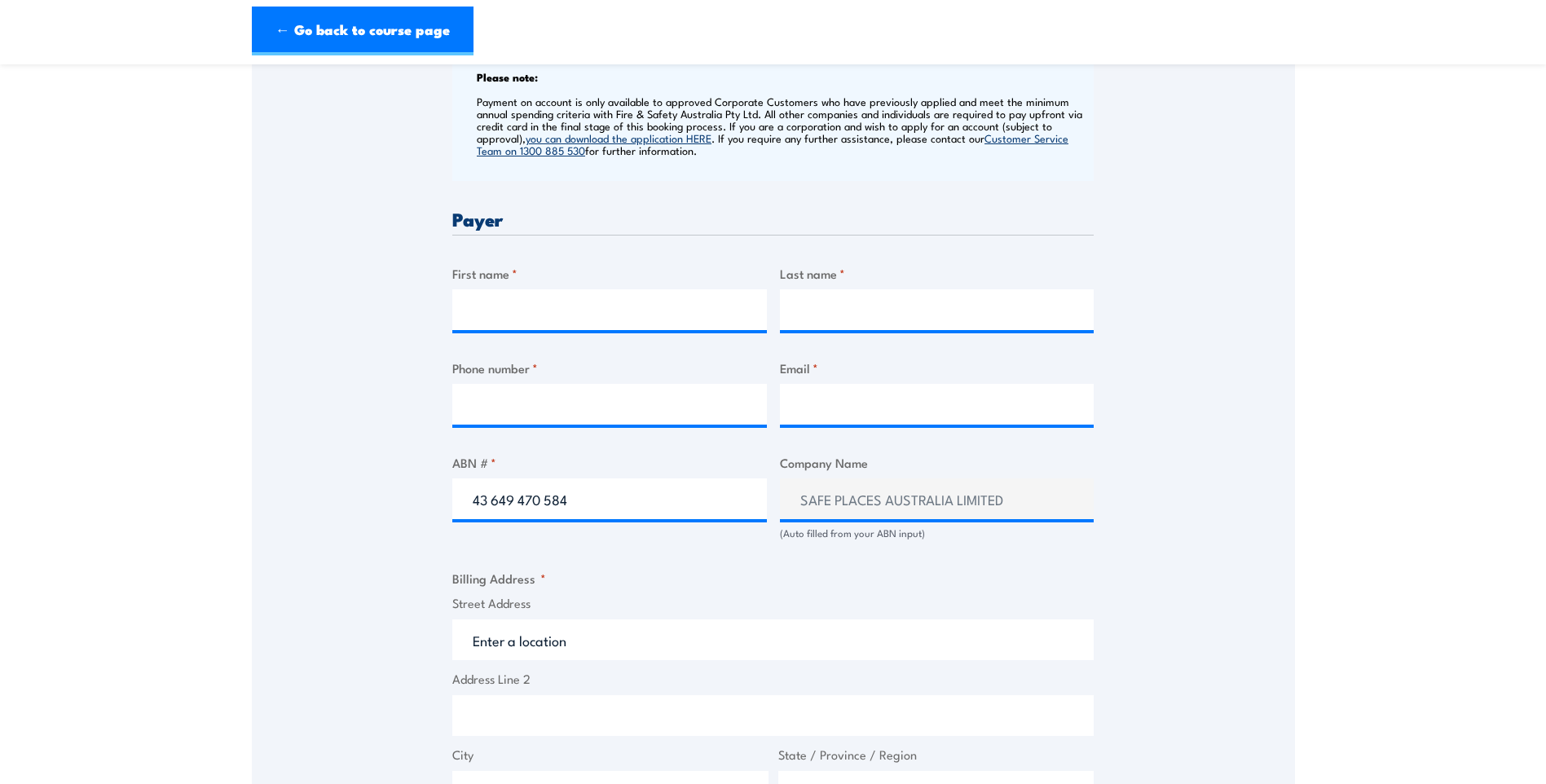
click at [807, 585] on fieldset "Billing Address * Street Address Address Line 2 City State / Province / Region …" at bounding box center [773, 728] width 642 height 318
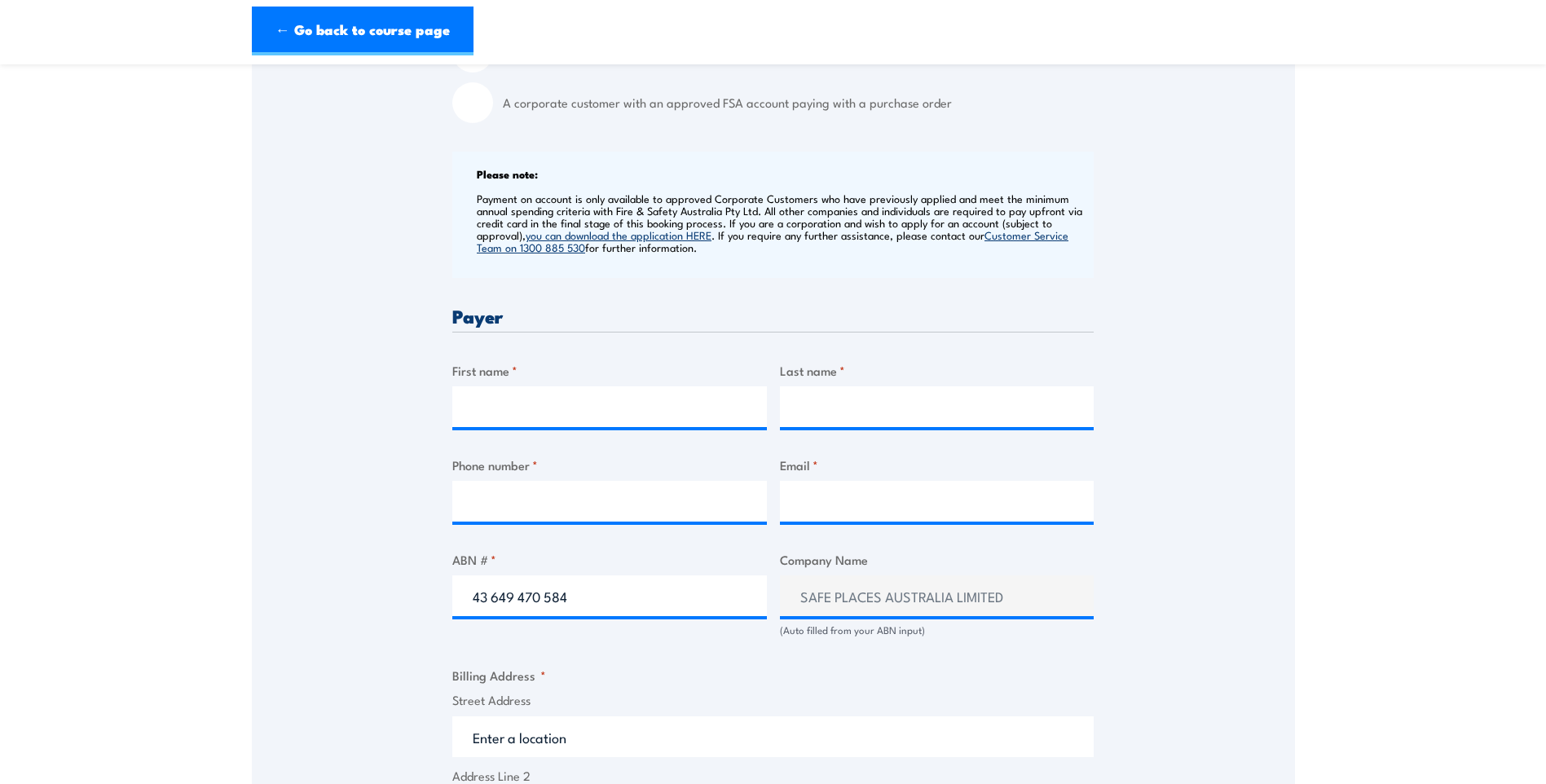
scroll to position [570, 0]
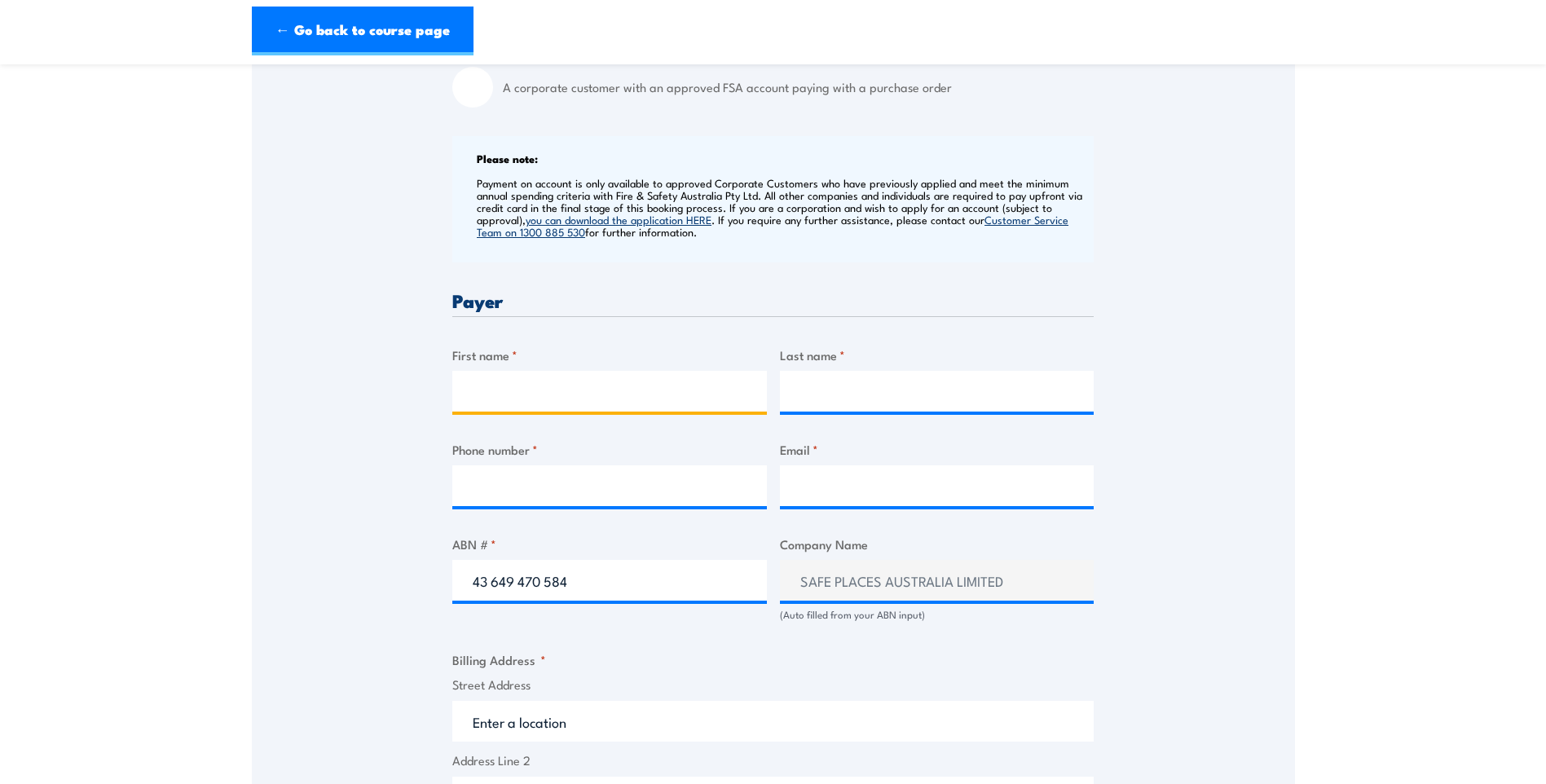
click at [480, 411] on input "First name *" at bounding box center [609, 391] width 314 height 41
type input "[PERSON_NAME]"
drag, startPoint x: 576, startPoint y: 396, endPoint x: 463, endPoint y: 414, distance: 114.4
click at [463, 412] on input "[PERSON_NAME]" at bounding box center [609, 391] width 314 height 41
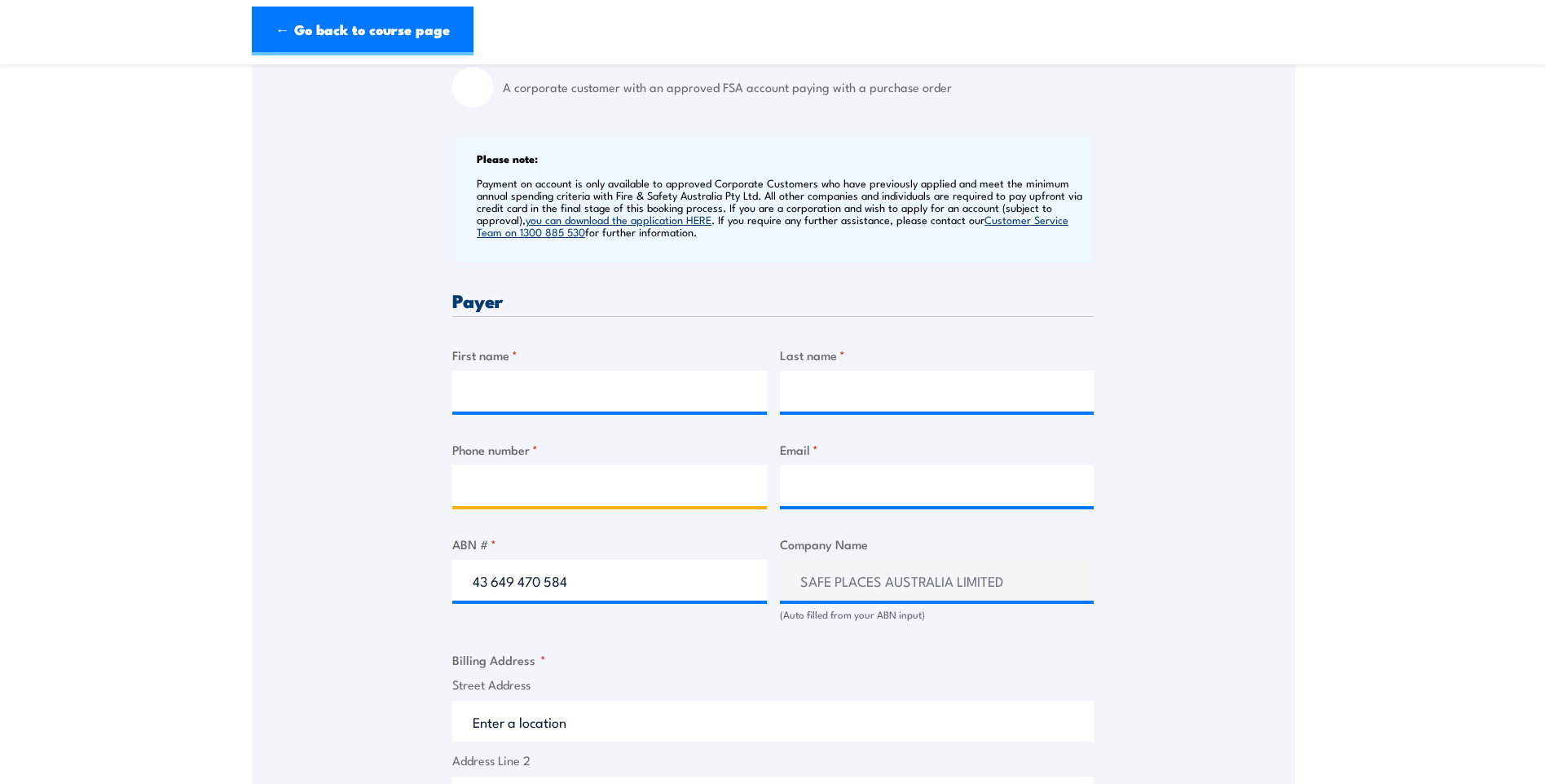
click at [525, 497] on input "Phone number *" at bounding box center [609, 486] width 314 height 41
click at [397, 433] on div "Speak to a specialist CALL [PHONE_NUMBER] CALL [PHONE_NUMBER] " * " indicates r…" at bounding box center [773, 581] width 1044 height 1737
